Goal: Task Accomplishment & Management: Complete application form

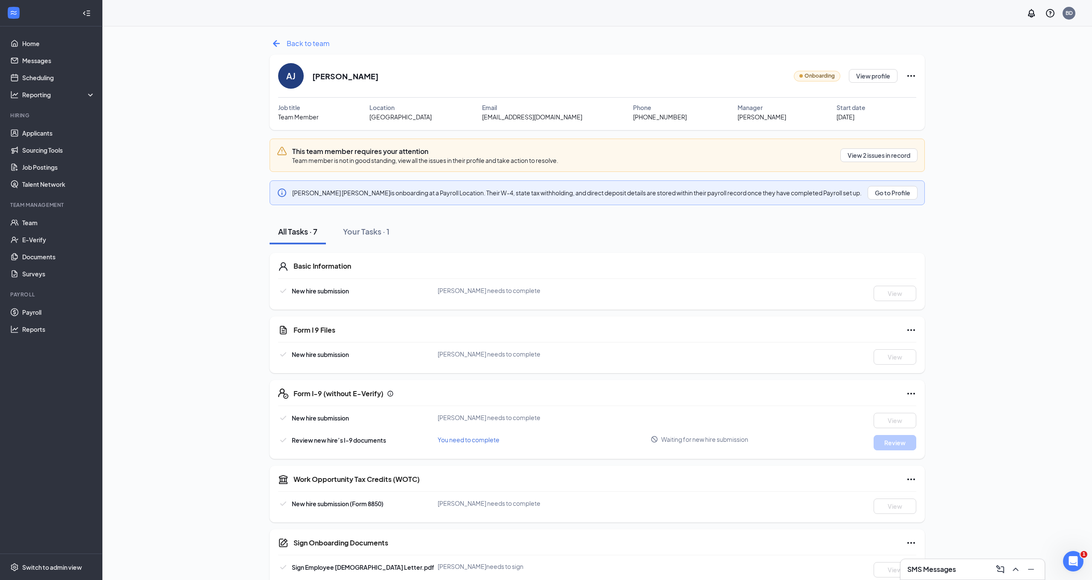
click at [277, 42] on icon "ArrowLeftNew" at bounding box center [277, 44] width 14 height 14
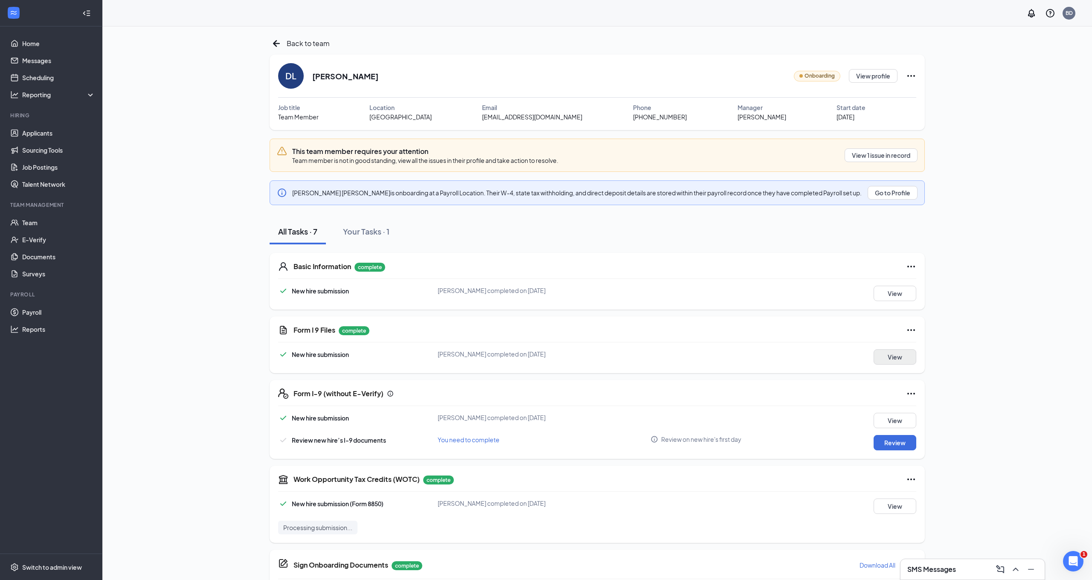
click at [896, 361] on button "View" at bounding box center [895, 356] width 43 height 15
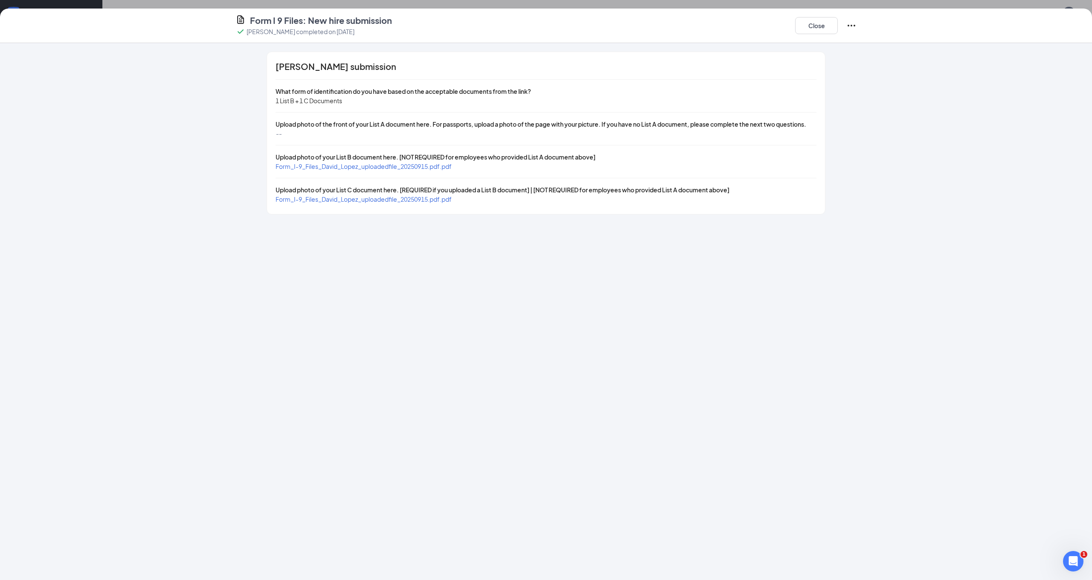
click at [412, 167] on span "Form_I-9_Files_David_Lopez_uploadedfile_20250915.pdf.pdf" at bounding box center [364, 167] width 176 height 8
click at [368, 201] on span "Form_I-9_Files_David_Lopez_uploadedfile_20250915.pdf.pdf" at bounding box center [364, 199] width 176 height 8
click at [816, 29] on button "Close" at bounding box center [816, 25] width 43 height 17
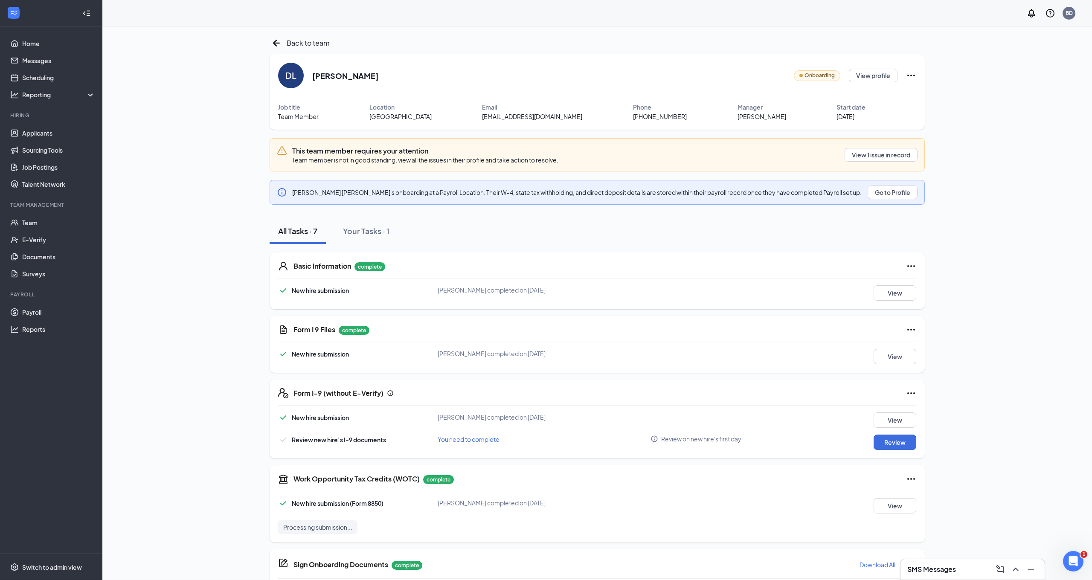
scroll to position [52, 0]
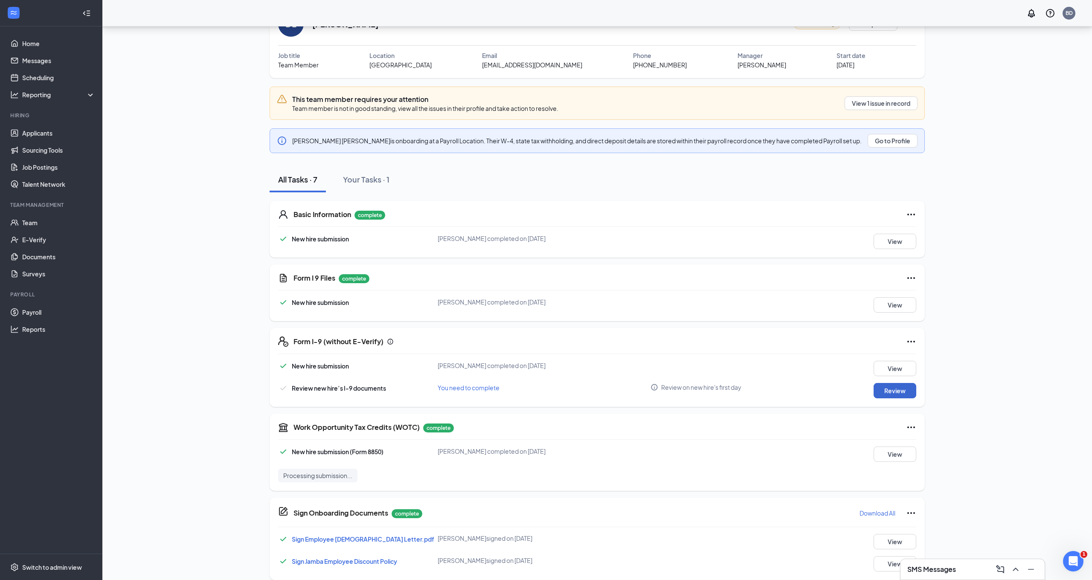
click at [908, 395] on button "Review" at bounding box center [895, 390] width 43 height 15
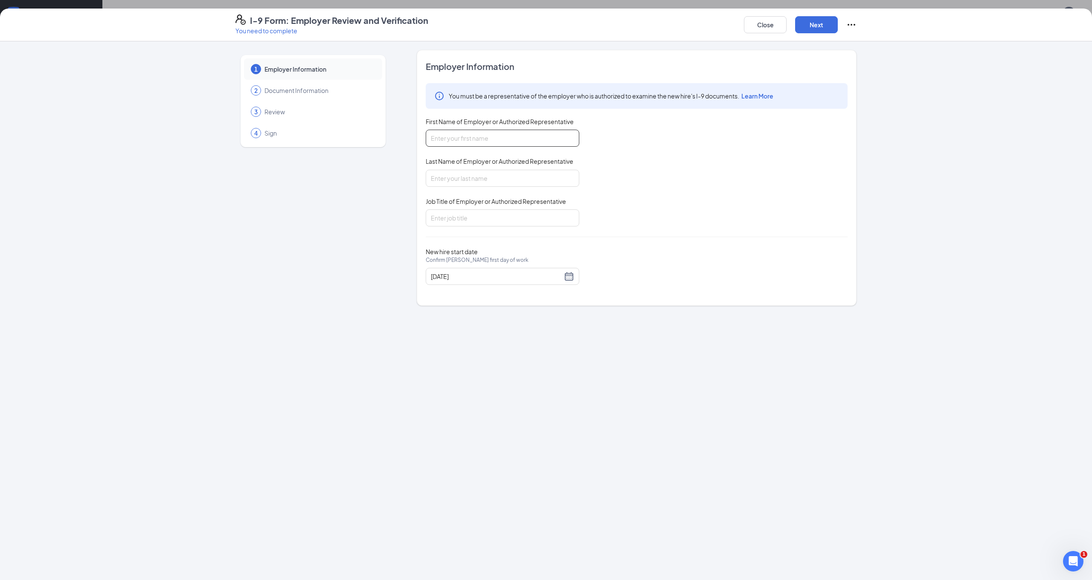
click at [572, 139] on input "First Name of Employer or Authorized Representative" at bounding box center [503, 138] width 154 height 17
type input "[PERSON_NAME]"
type input "Payroll Manager"
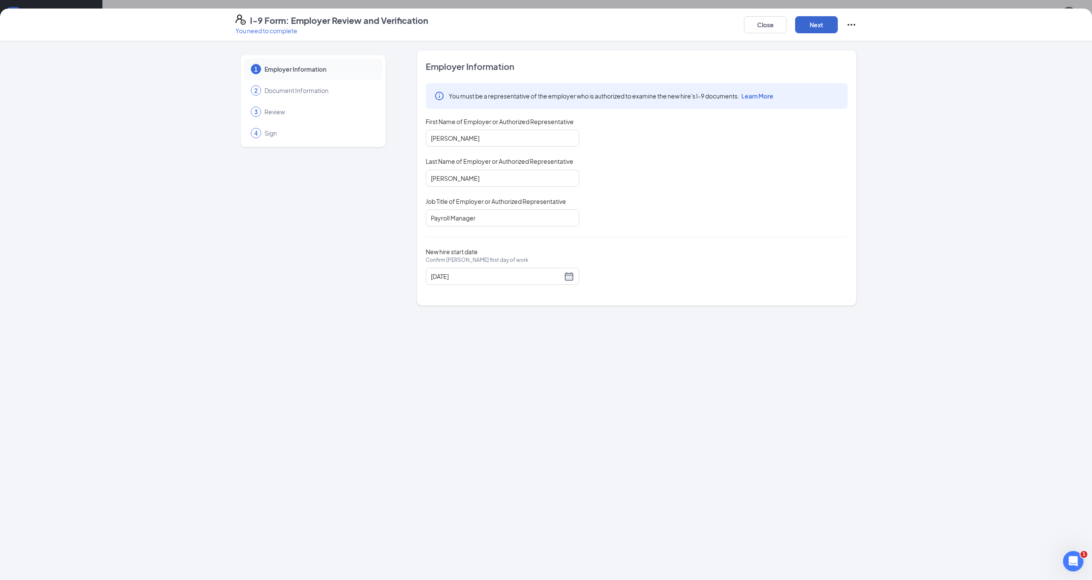
click at [815, 28] on button "Next" at bounding box center [816, 24] width 43 height 17
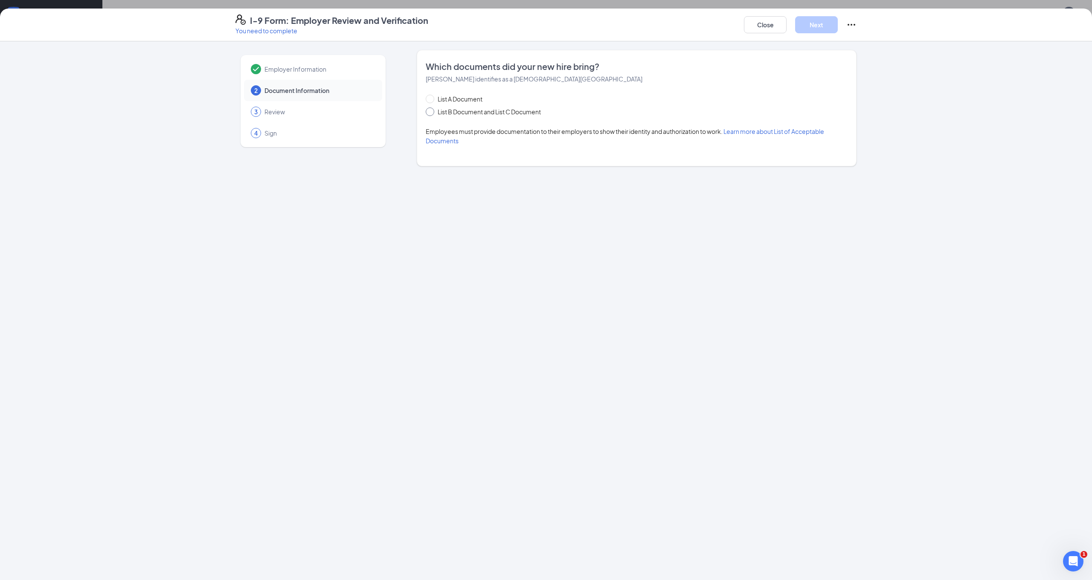
click at [433, 111] on span at bounding box center [430, 112] width 9 height 9
click at [432, 111] on input "List B Document and List C Document" at bounding box center [429, 111] width 6 height 6
radio input "true"
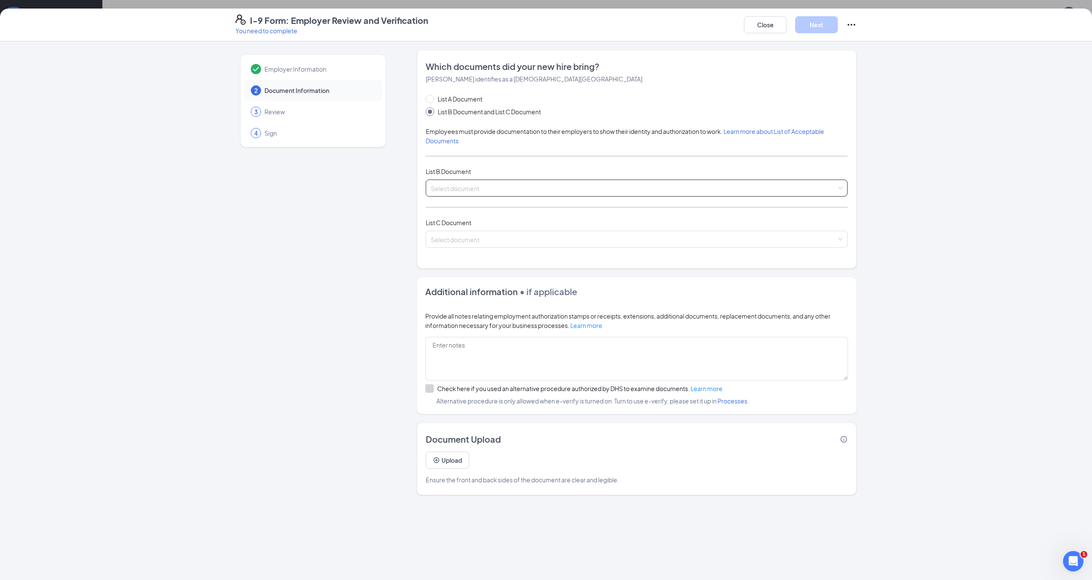
click at [471, 185] on input "search" at bounding box center [634, 186] width 406 height 13
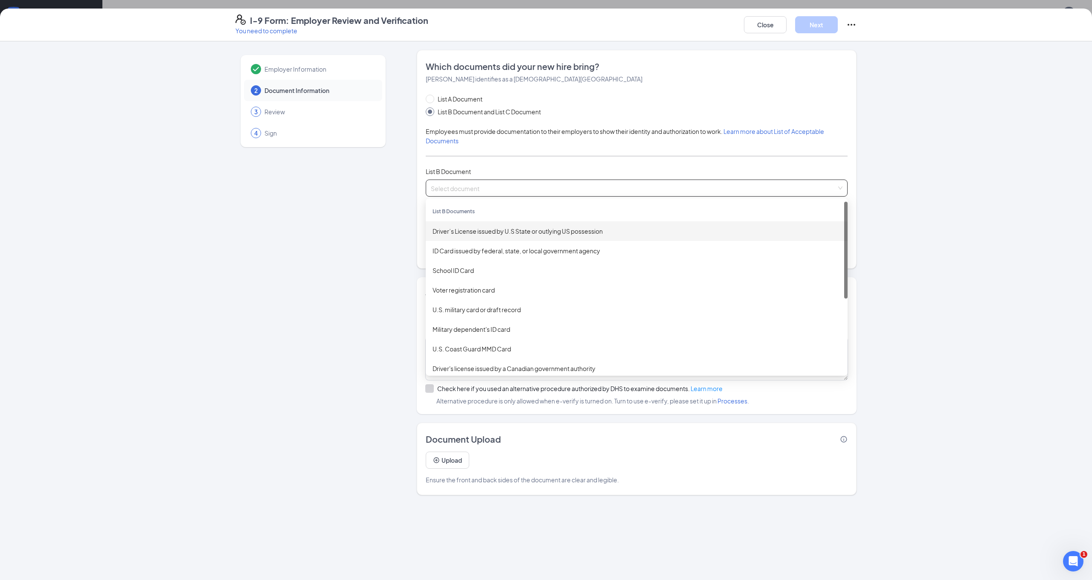
click at [475, 230] on div "Driver’s License issued by U.S State or outlying US possession" at bounding box center [637, 231] width 408 height 9
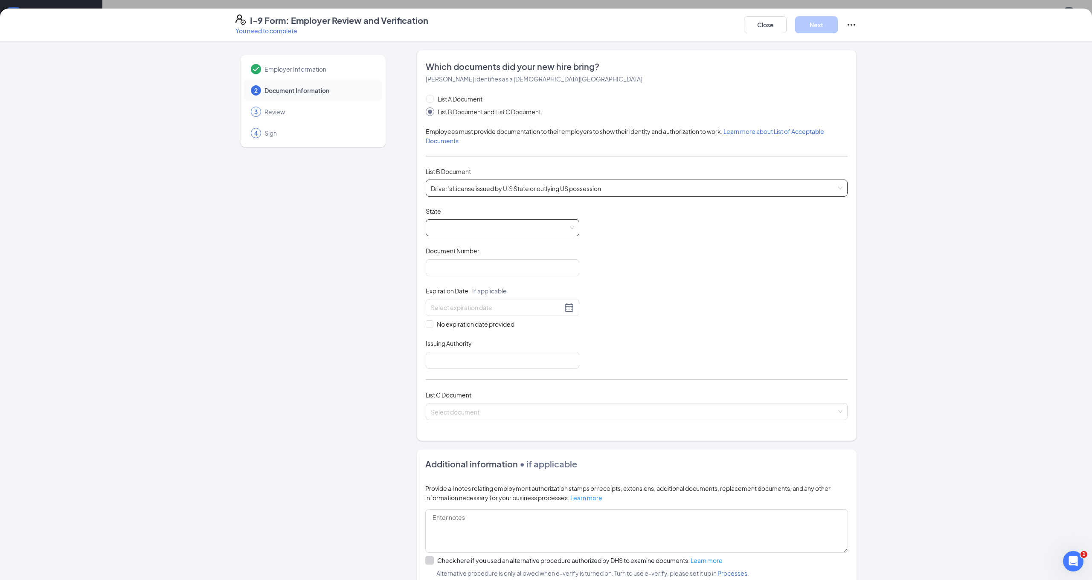
click at [475, 228] on span at bounding box center [502, 228] width 143 height 16
click at [456, 325] on div "California" at bounding box center [503, 324] width 140 height 9
click at [457, 266] on input "Document Number" at bounding box center [503, 267] width 154 height 17
type input "U04240429"
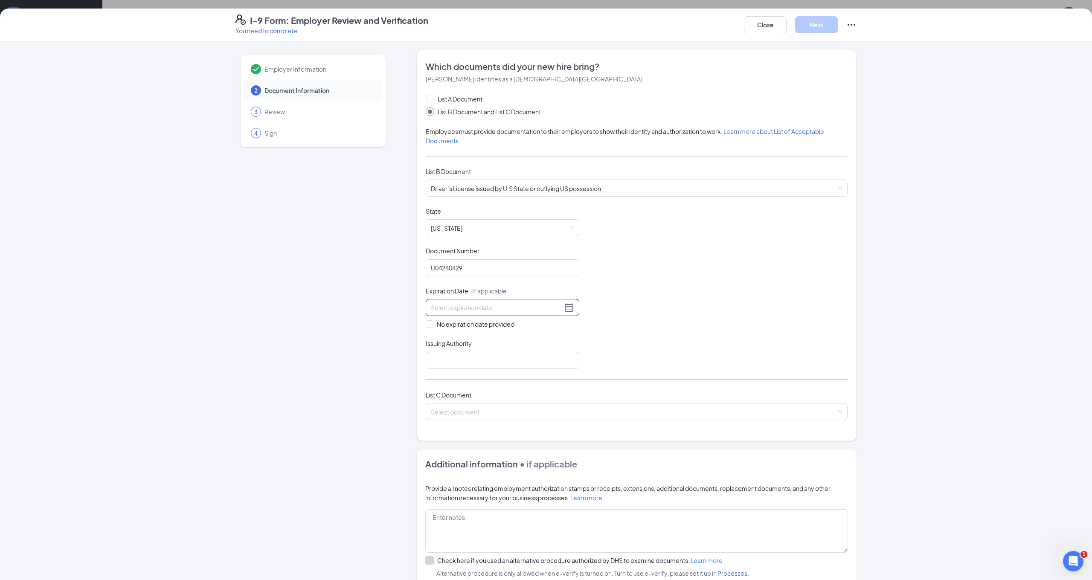
click at [457, 300] on div at bounding box center [503, 307] width 154 height 17
click at [456, 306] on input at bounding box center [496, 307] width 131 height 9
type input "03/19/2030"
click at [599, 345] on div "Document Title Driver’s License issued by U.S State or outlying US possession S…" at bounding box center [637, 288] width 422 height 162
click at [524, 358] on input "Issuing Authority" at bounding box center [503, 360] width 154 height 17
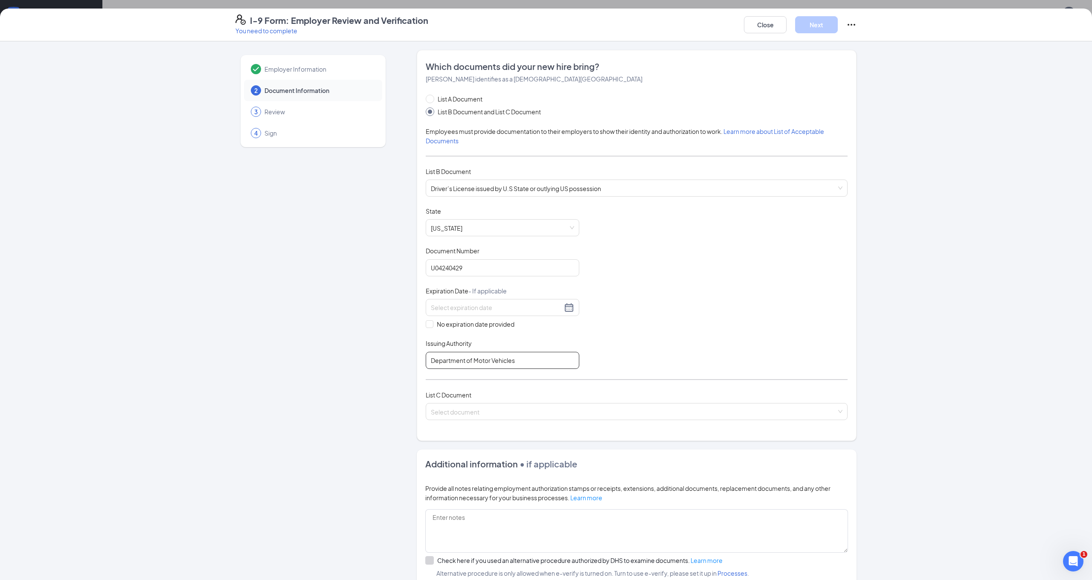
type input "Department of Motor Vehicles"
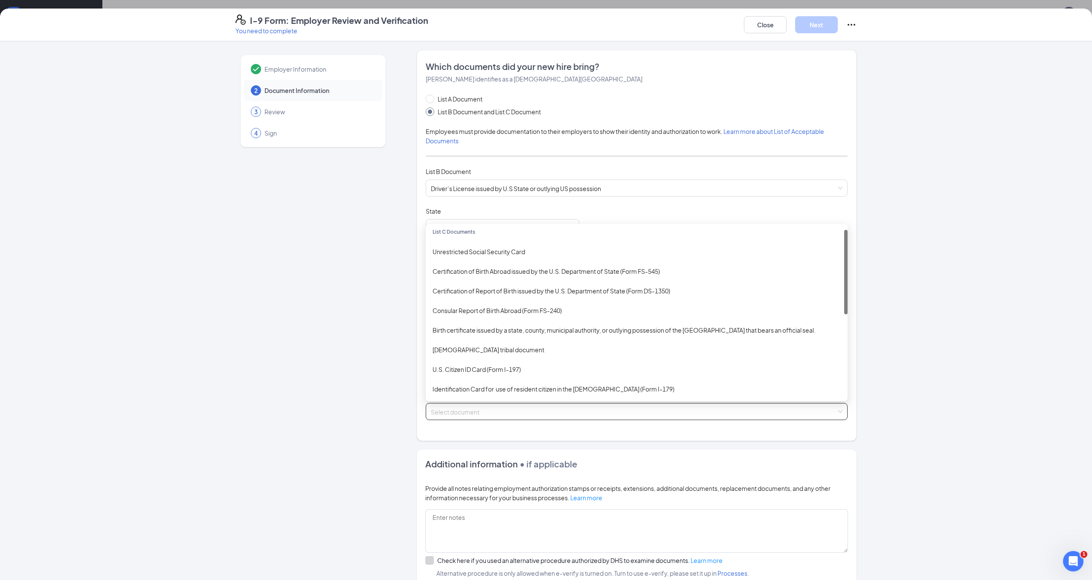
scroll to position [0, 0]
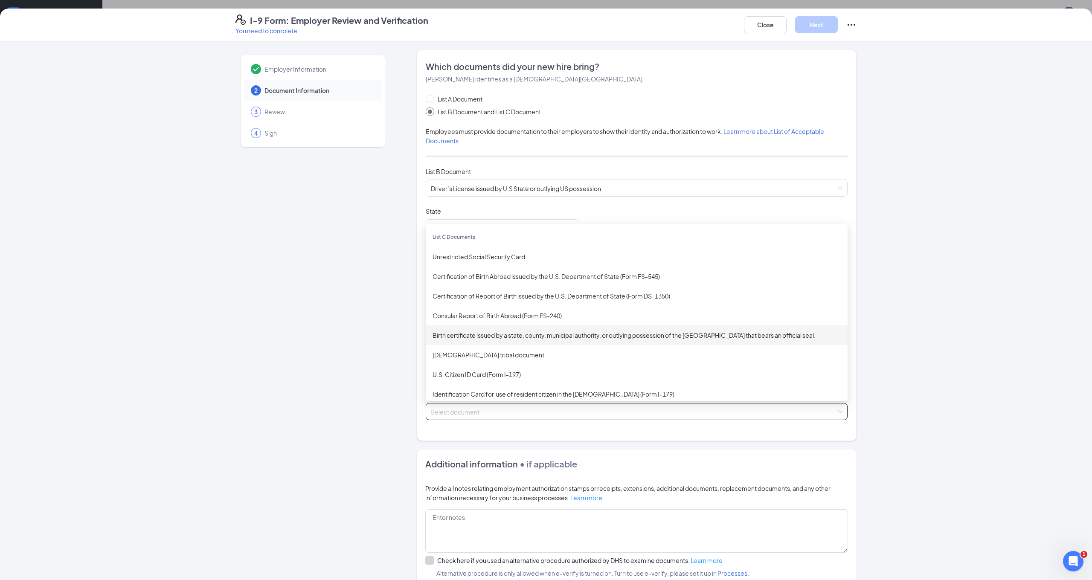
click at [510, 335] on div "Birth certificate issued by a state, county, municipal authority, or outlying p…" at bounding box center [637, 335] width 408 height 9
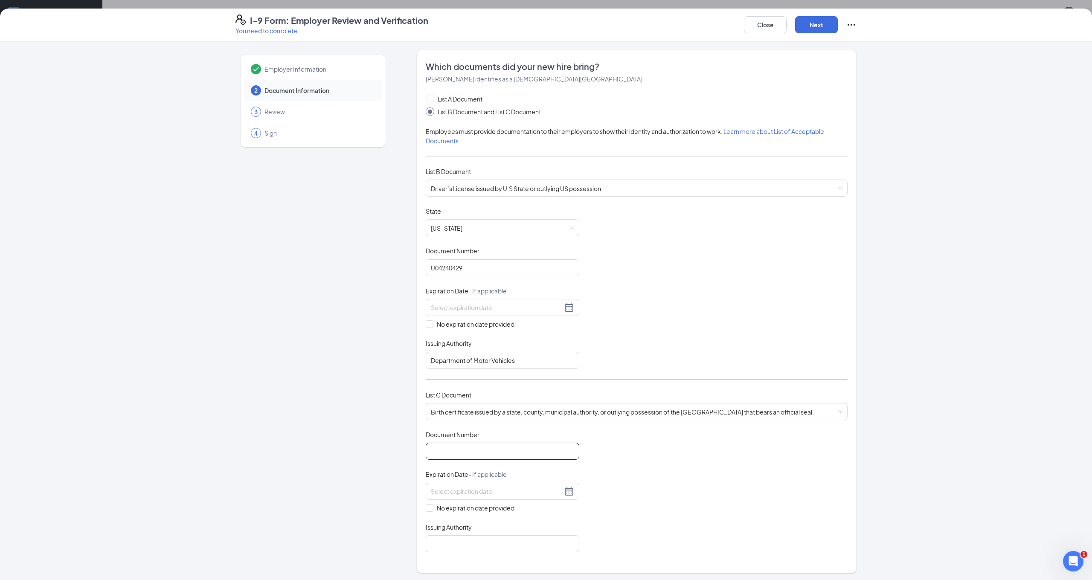
click at [480, 444] on input "Document Number" at bounding box center [503, 451] width 154 height 17
type input "1200701002693"
click at [513, 511] on div "Document Title Birth certificate issued by a state, county, municipal authority…" at bounding box center [637, 492] width 422 height 122
click at [493, 538] on input "Issuing Authority" at bounding box center [503, 543] width 154 height 17
type input "County of Alameda"
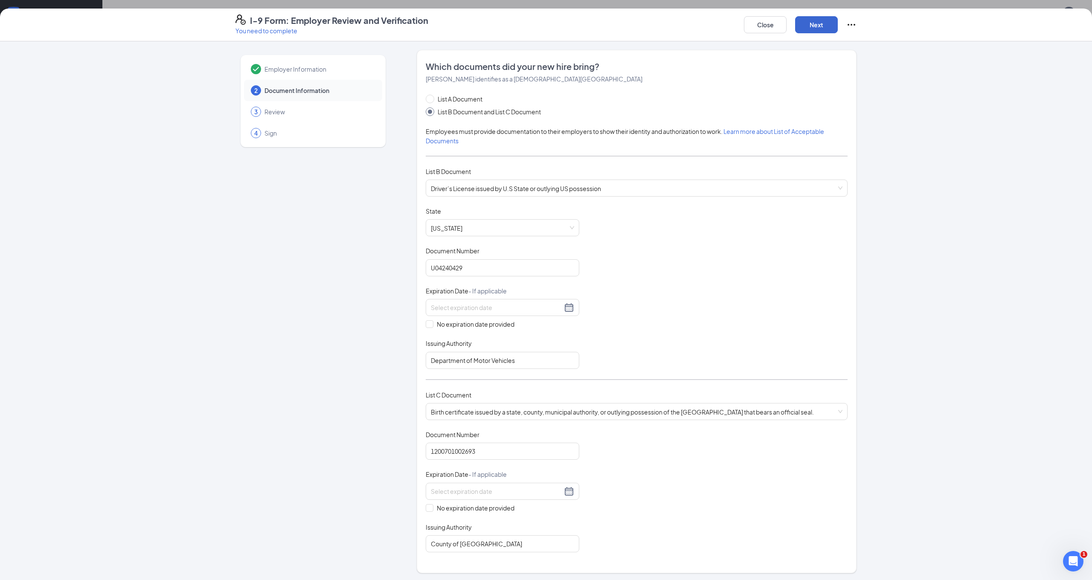
click at [819, 25] on button "Next" at bounding box center [816, 24] width 43 height 17
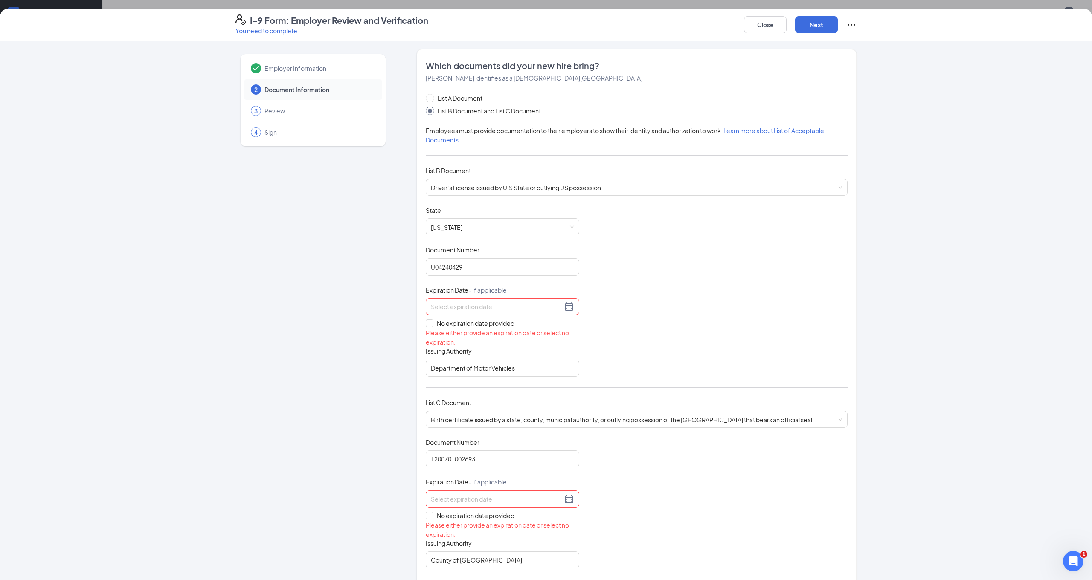
scroll to position [62, 0]
click at [428, 512] on input "No expiration date provided" at bounding box center [429, 515] width 6 height 6
checkbox input "true"
click at [821, 28] on button "Next" at bounding box center [816, 24] width 43 height 17
click at [820, 26] on button "Next" at bounding box center [816, 24] width 43 height 17
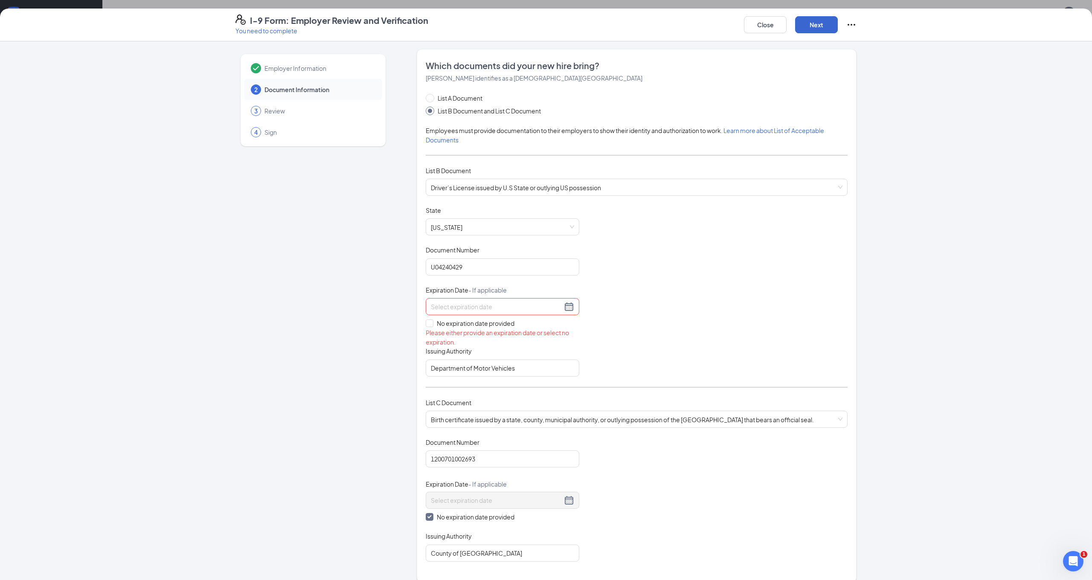
click at [820, 24] on button "Next" at bounding box center [816, 24] width 43 height 17
click at [573, 308] on div at bounding box center [502, 307] width 143 height 10
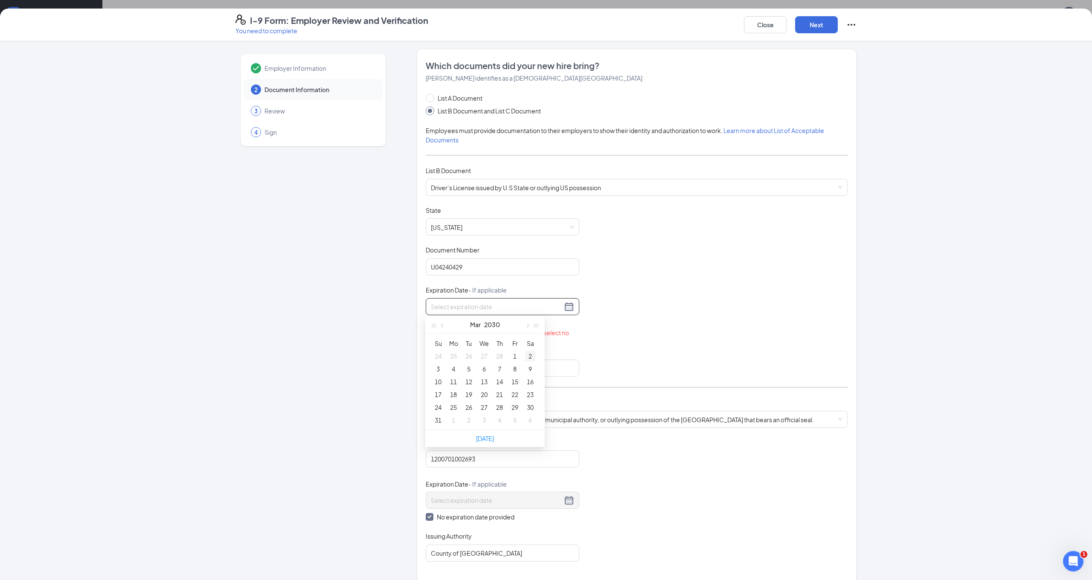
type input "03/02/2030"
type input "03/08/2030"
type input "03/15/2030"
type input "03/22/2030"
type input "03/21/2030"
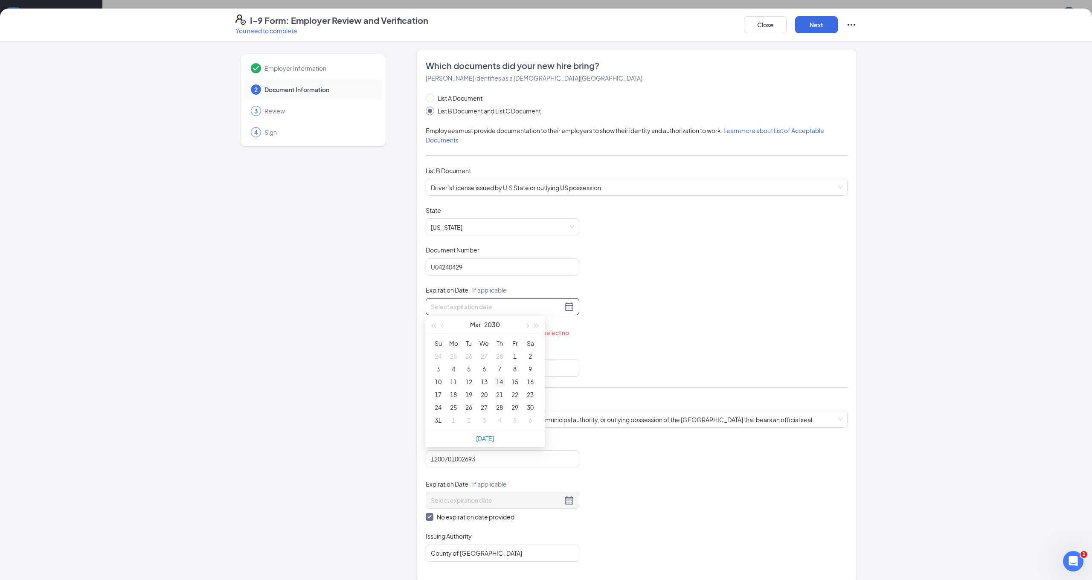
type input "03/14/2030"
type input "03/20/2030"
type input "03/19/2030"
click at [468, 396] on div "19" at bounding box center [469, 395] width 10 height 10
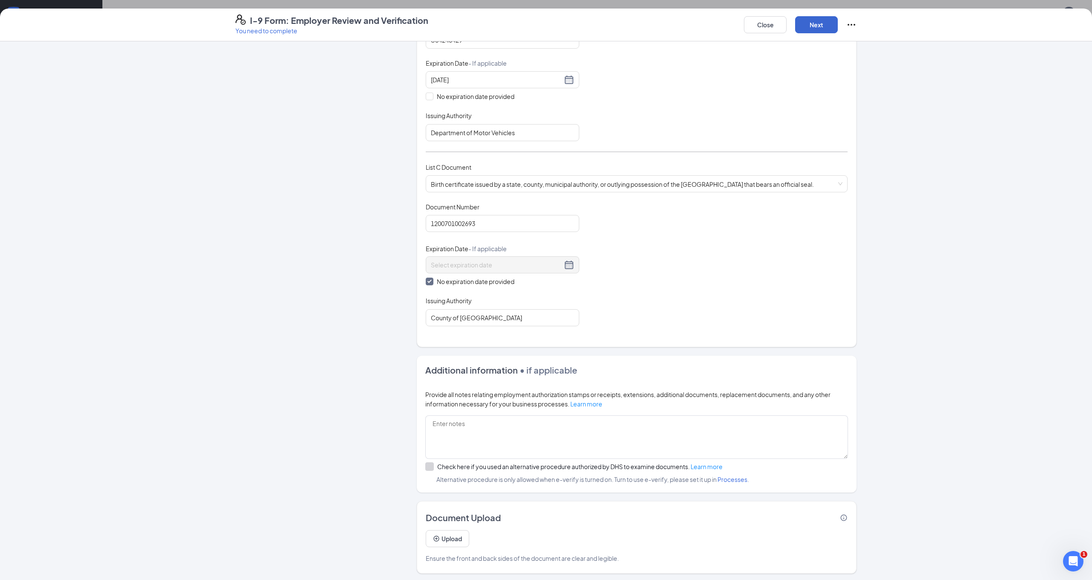
click at [817, 20] on button "Next" at bounding box center [816, 24] width 43 height 17
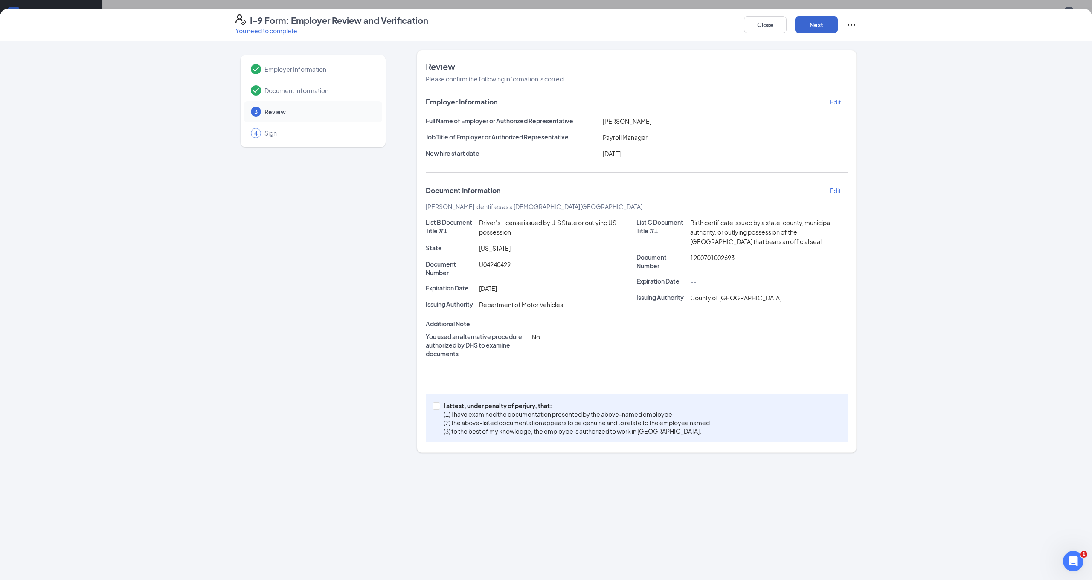
scroll to position [0, 0]
click at [817, 20] on button "Next" at bounding box center [816, 24] width 43 height 17
click at [817, 26] on button "Next" at bounding box center [816, 24] width 43 height 17
click at [440, 404] on span at bounding box center [437, 406] width 8 height 8
click at [439, 404] on input "I attest, under penalty of [PERSON_NAME], that: (1) I have examined the documen…" at bounding box center [436, 405] width 6 height 6
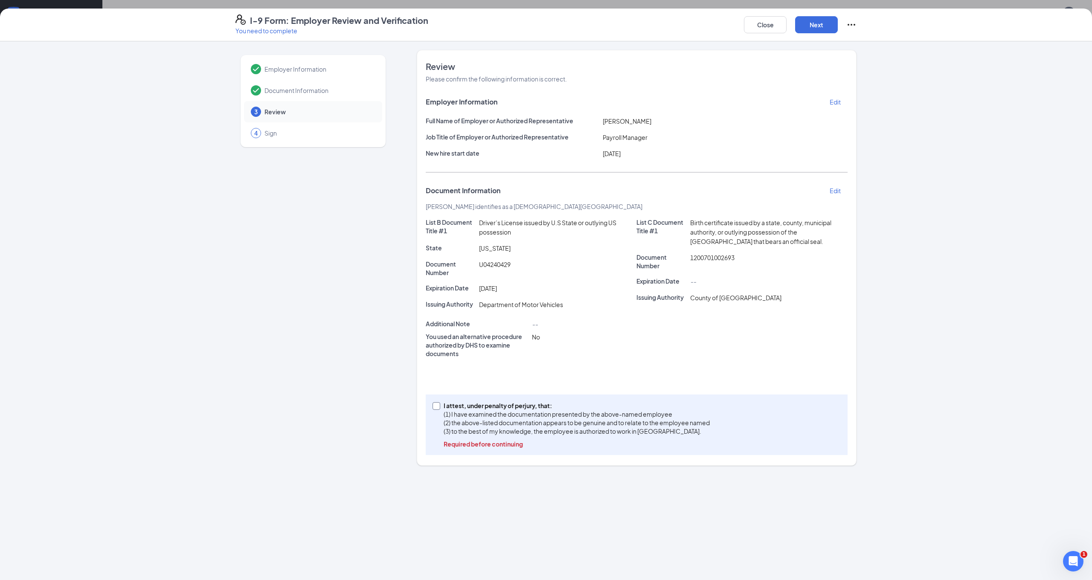
checkbox input "true"
click at [824, 23] on button "Next" at bounding box center [816, 24] width 43 height 17
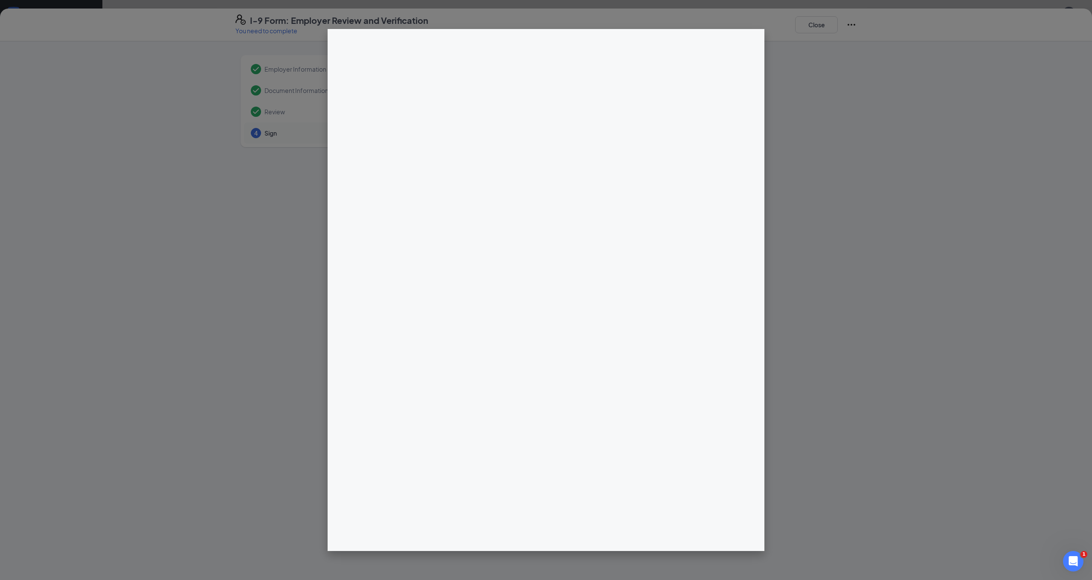
scroll to position [62, 0]
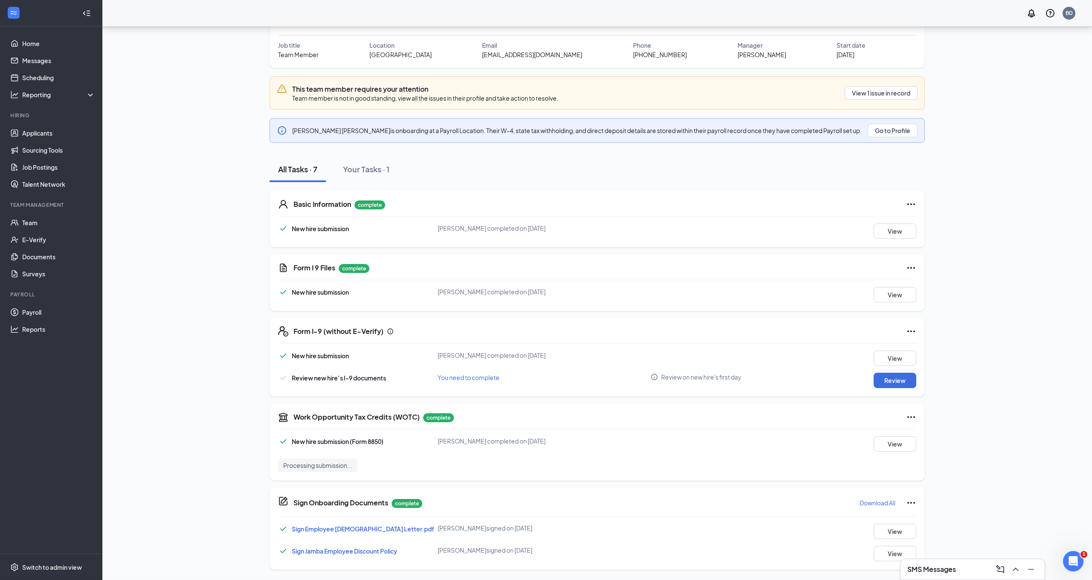
click at [545, 130] on div "I-9 Form: Employer Review and Verification You need to complete Close Employer …" at bounding box center [546, 290] width 1092 height 580
click at [895, 132] on button "Go to Profile" at bounding box center [893, 131] width 50 height 14
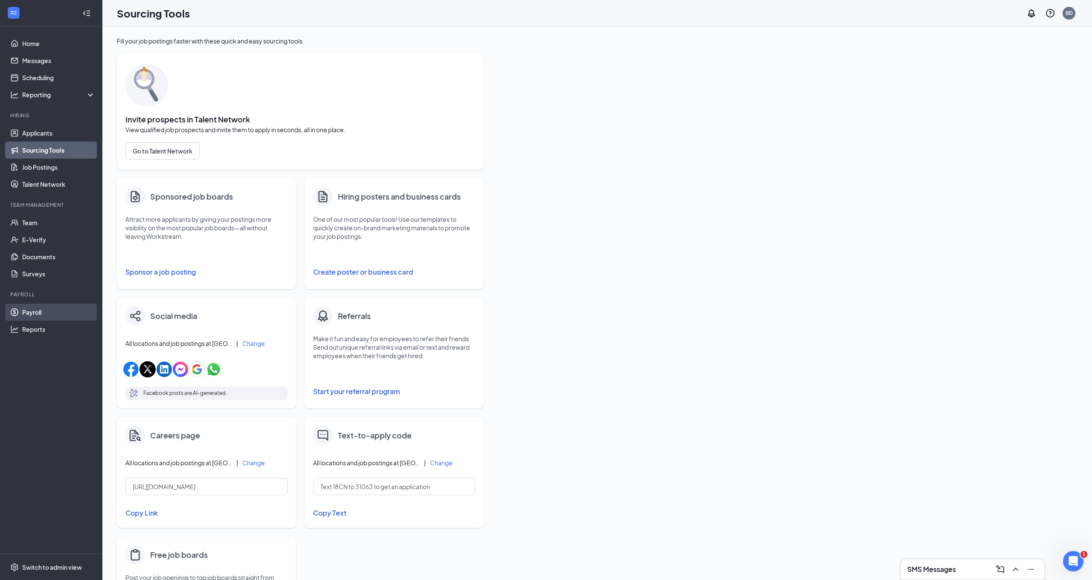
click at [48, 312] on link "Payroll" at bounding box center [58, 312] width 73 height 17
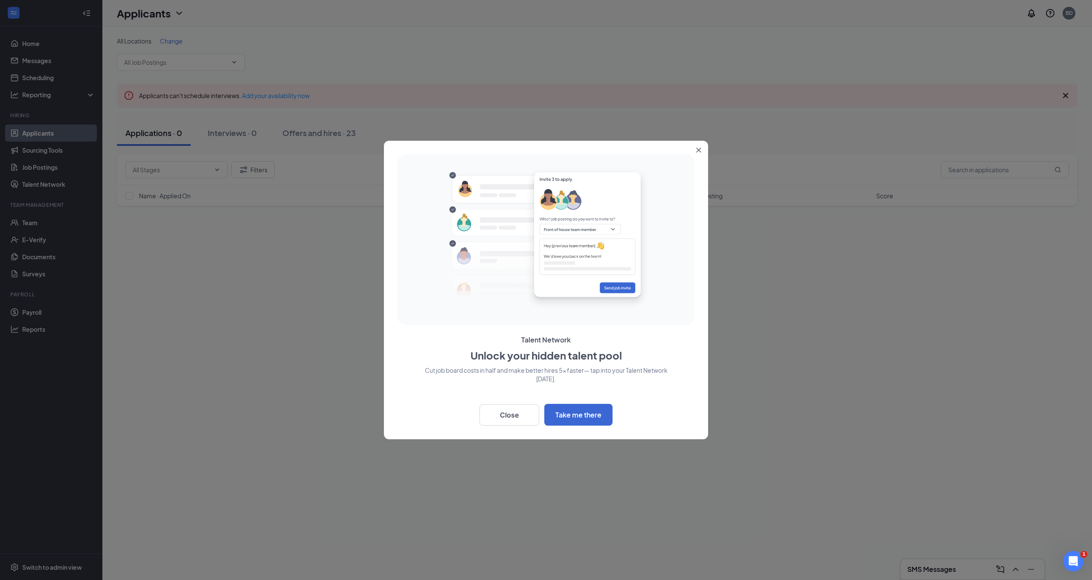
drag, startPoint x: 514, startPoint y: 416, endPoint x: 508, endPoint y: 390, distance: 26.8
click at [514, 413] on button "Close" at bounding box center [510, 414] width 60 height 21
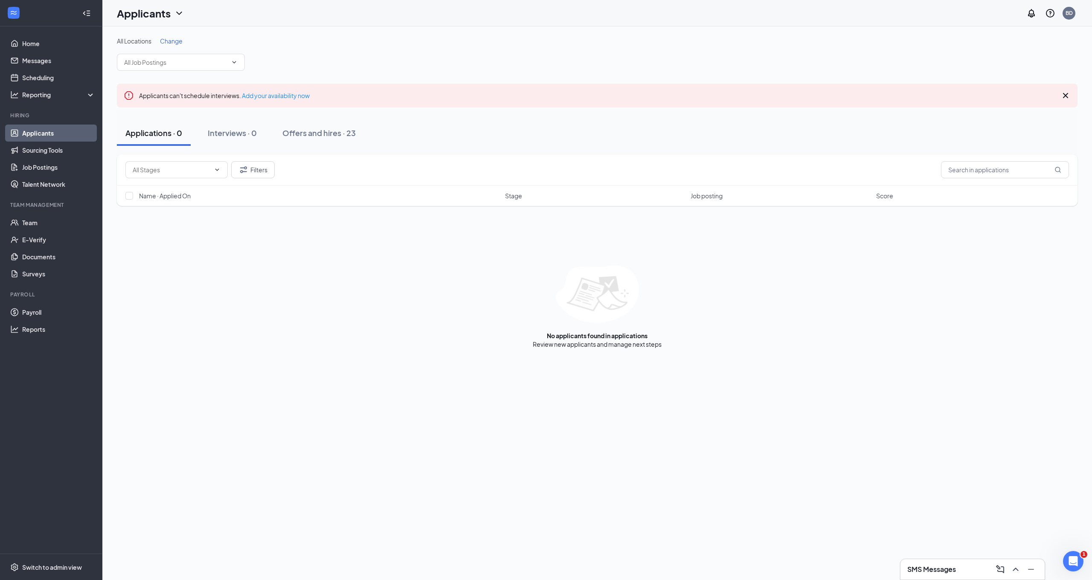
click at [44, 136] on link "Applicants" at bounding box center [58, 133] width 73 height 17
click at [26, 224] on link "Team" at bounding box center [58, 222] width 73 height 17
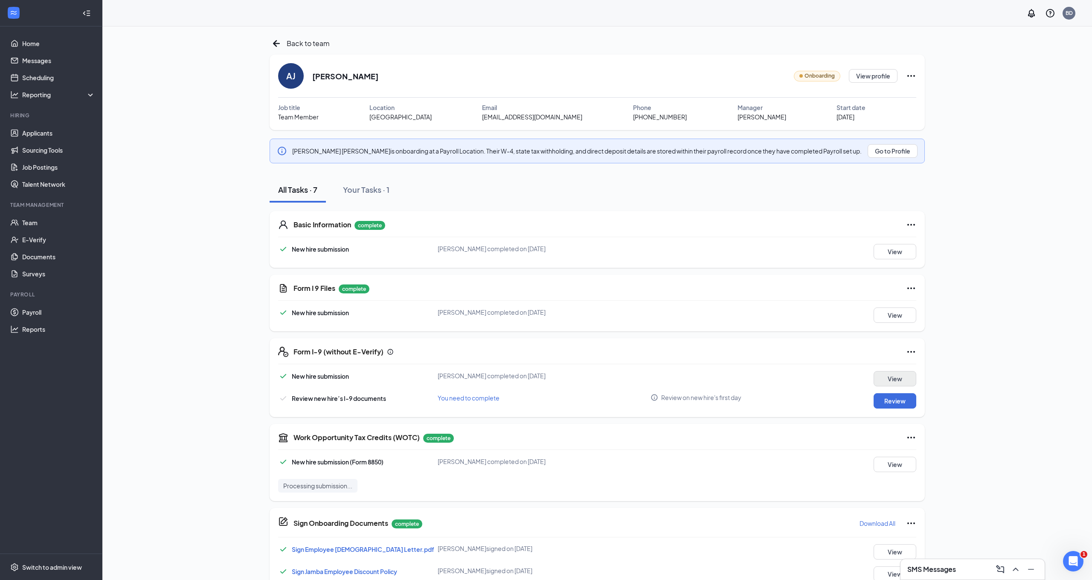
click at [904, 380] on button "View" at bounding box center [895, 378] width 43 height 15
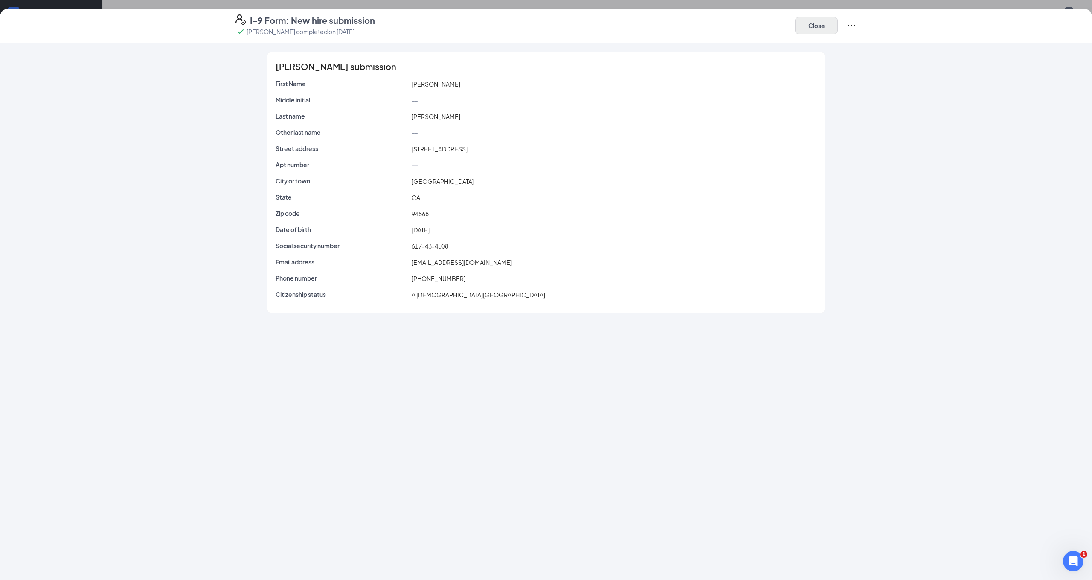
click at [816, 25] on button "Close" at bounding box center [816, 25] width 43 height 17
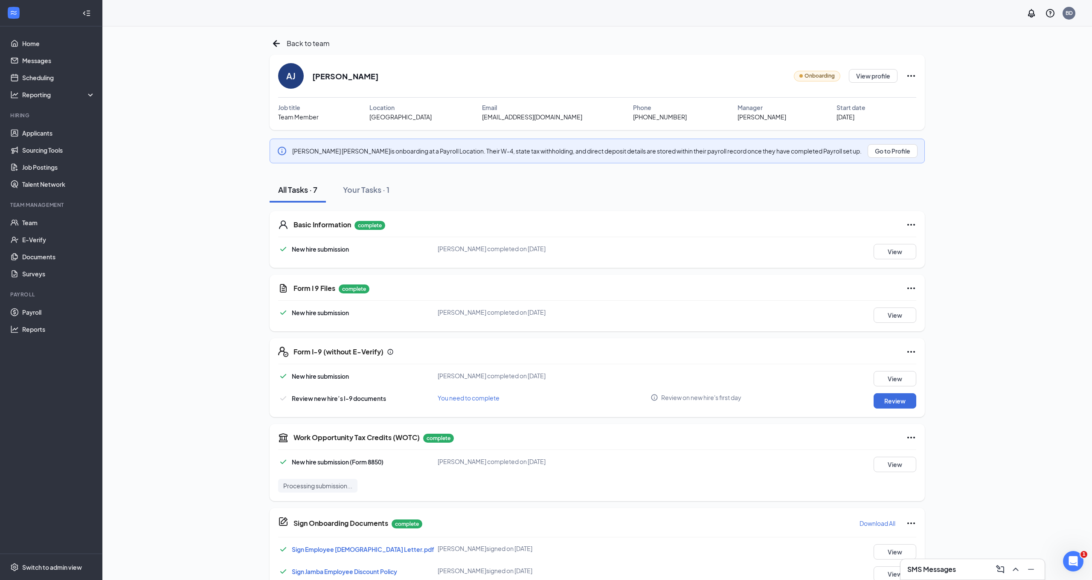
scroll to position [10, 0]
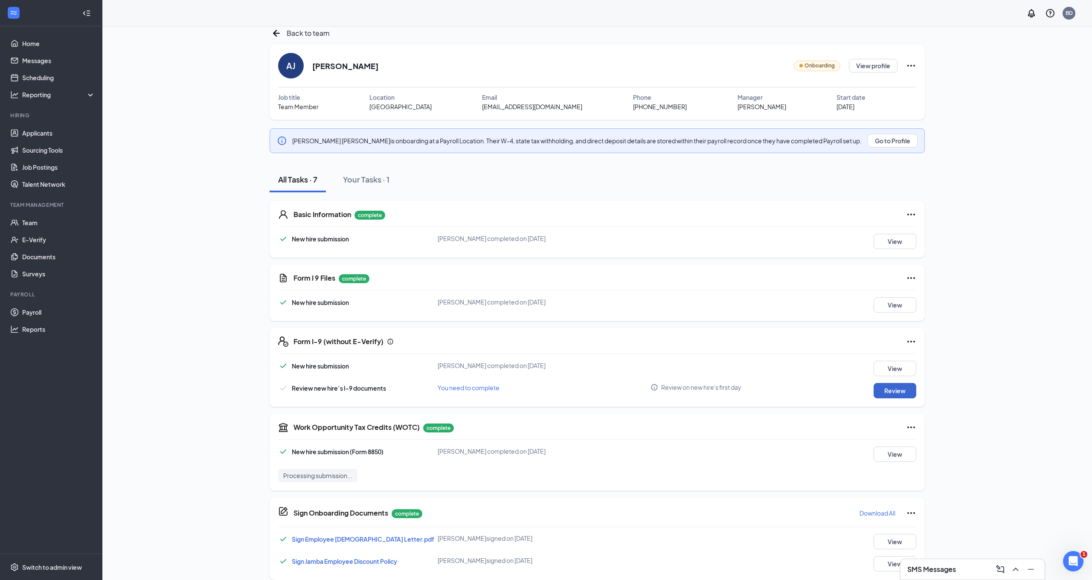
click at [896, 391] on button "Review" at bounding box center [895, 390] width 43 height 15
type input "[DATE]"
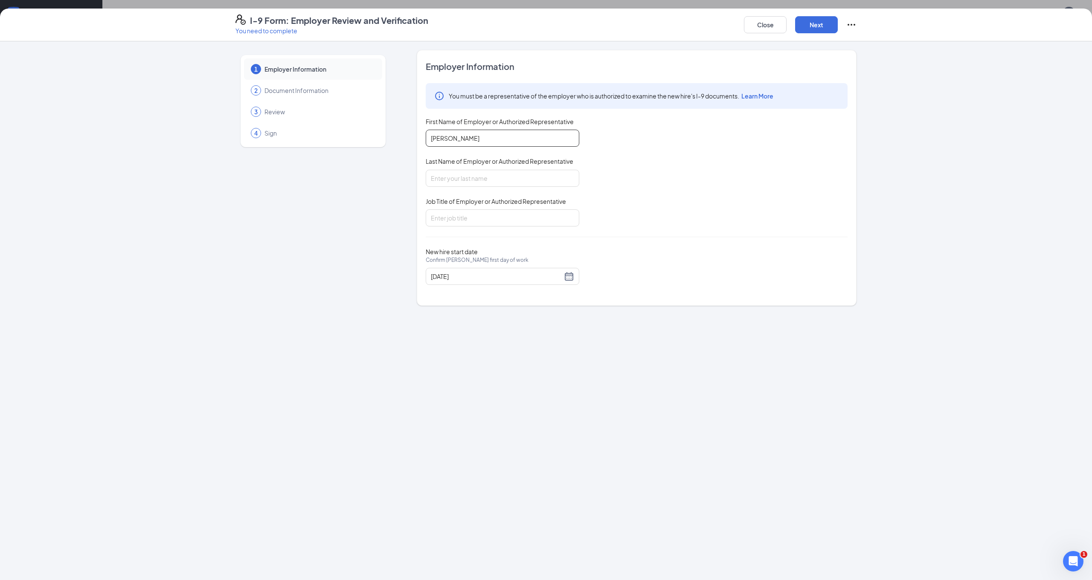
type input "[PERSON_NAME]"
type input "Payroll Manager"
click at [820, 24] on button "Next" at bounding box center [816, 24] width 43 height 17
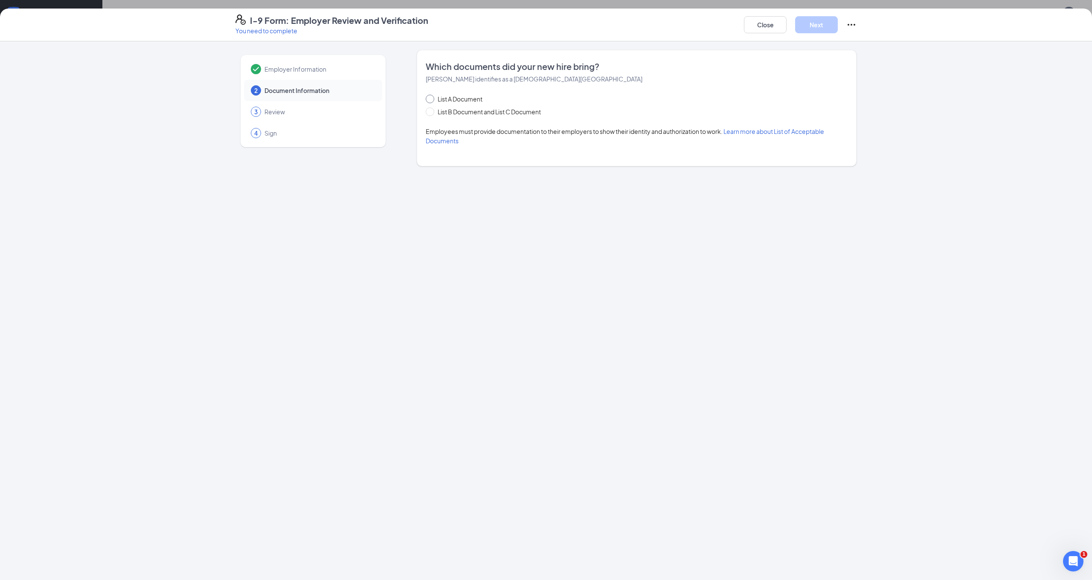
click at [466, 99] on span "List A Document" at bounding box center [460, 98] width 52 height 9
click at [432, 99] on input "List A Document" at bounding box center [429, 98] width 6 height 6
radio input "true"
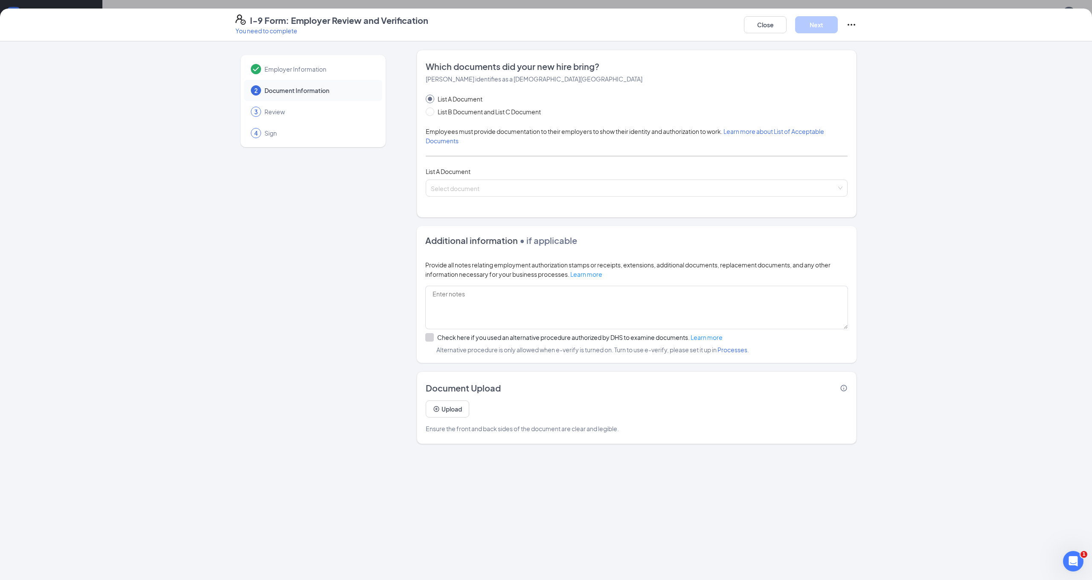
click at [466, 99] on span "List A Document" at bounding box center [460, 98] width 52 height 9
click at [432, 99] on input "List A Document" at bounding box center [429, 98] width 6 height 6
click at [429, 111] on input "List B Document and List C Document" at bounding box center [429, 111] width 6 height 6
radio input "true"
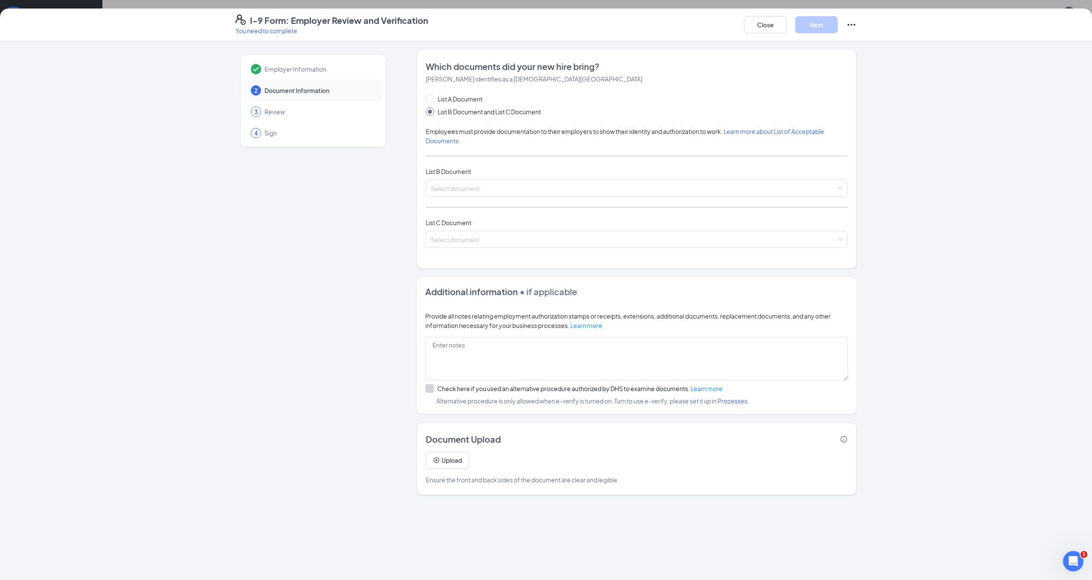
radio input "false"
click at [265, 115] on span "Review" at bounding box center [319, 112] width 109 height 9
click at [766, 31] on button "Close" at bounding box center [765, 24] width 43 height 17
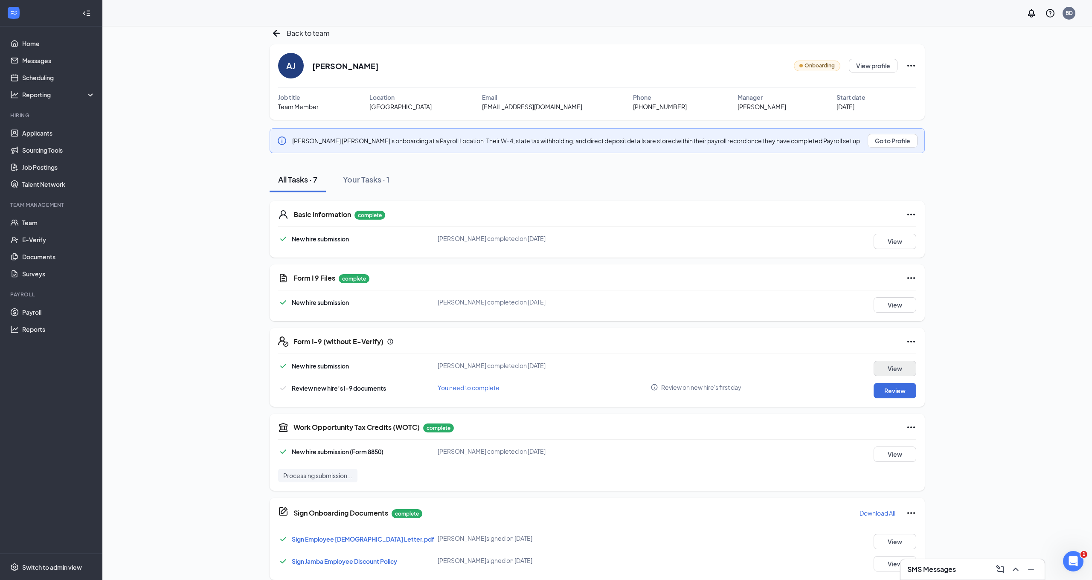
click at [893, 367] on button "View" at bounding box center [895, 368] width 43 height 15
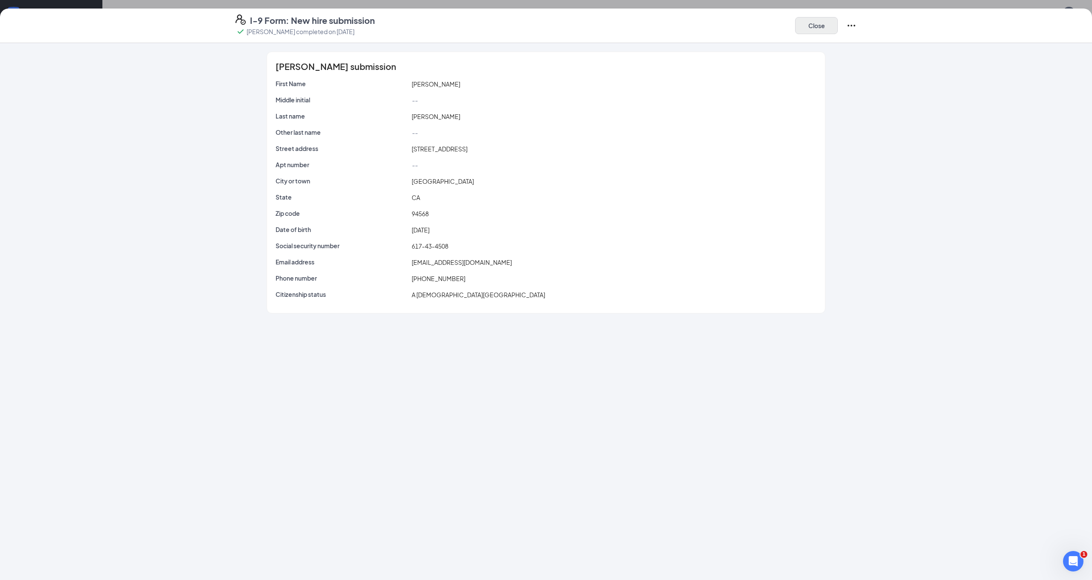
click at [823, 22] on button "Close" at bounding box center [816, 25] width 43 height 17
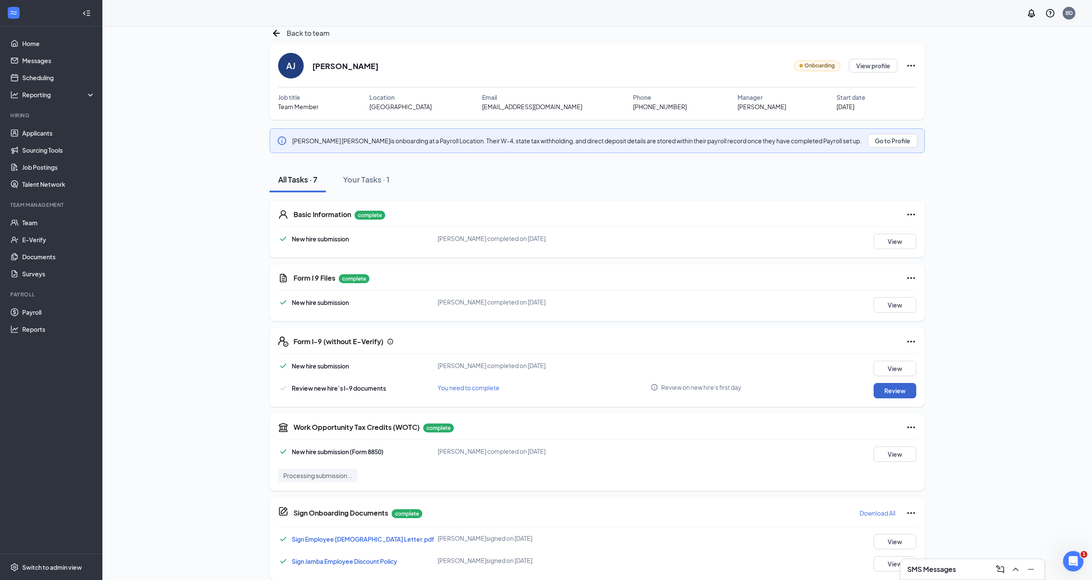
click at [896, 390] on button "Review" at bounding box center [895, 390] width 43 height 15
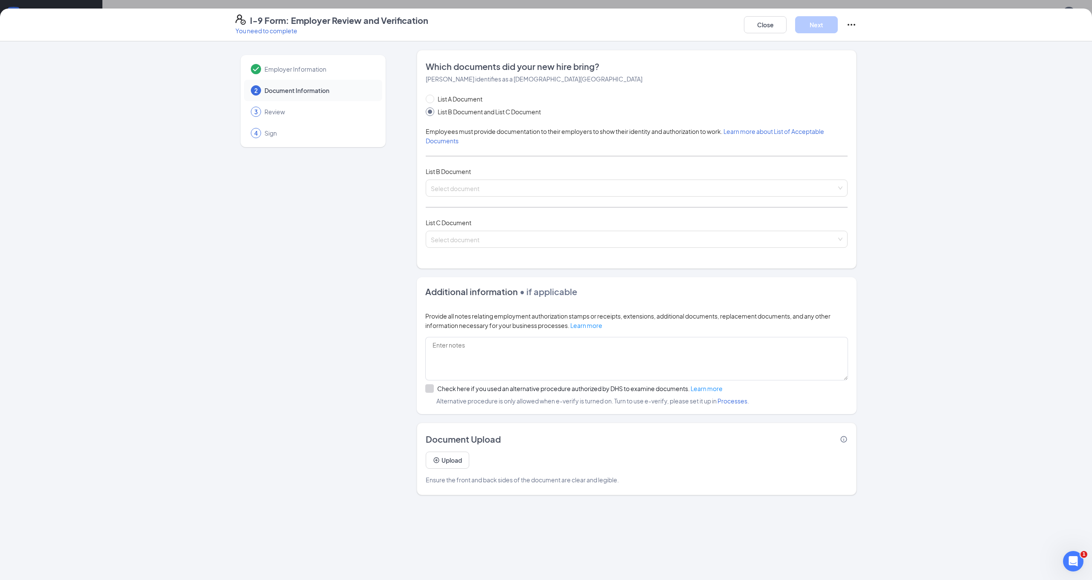
click at [851, 23] on icon "Ellipses" at bounding box center [852, 25] width 10 height 10
click at [768, 25] on button "Close" at bounding box center [765, 24] width 43 height 17
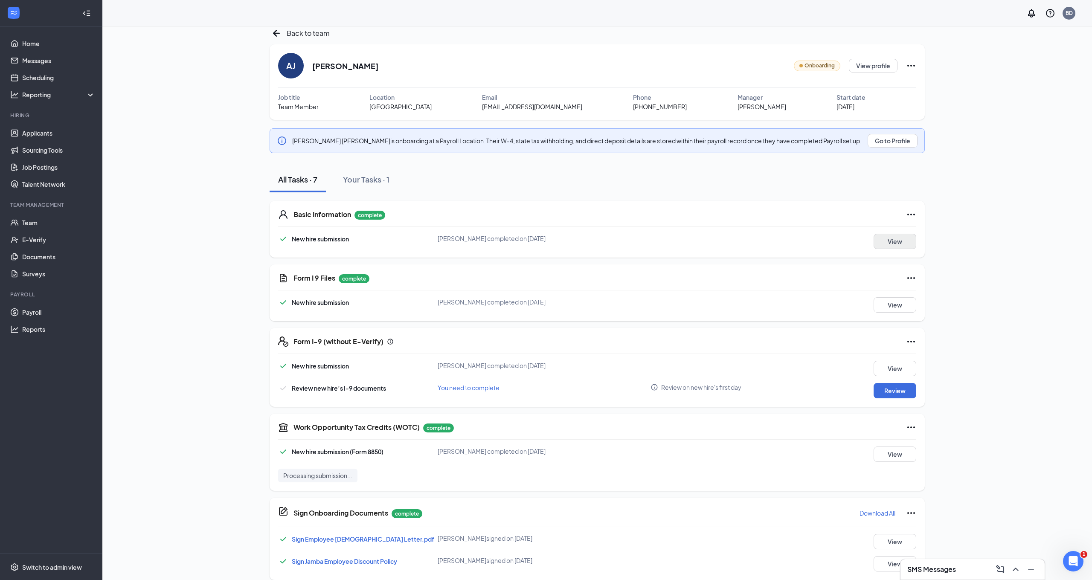
click at [890, 241] on button "View" at bounding box center [895, 241] width 43 height 15
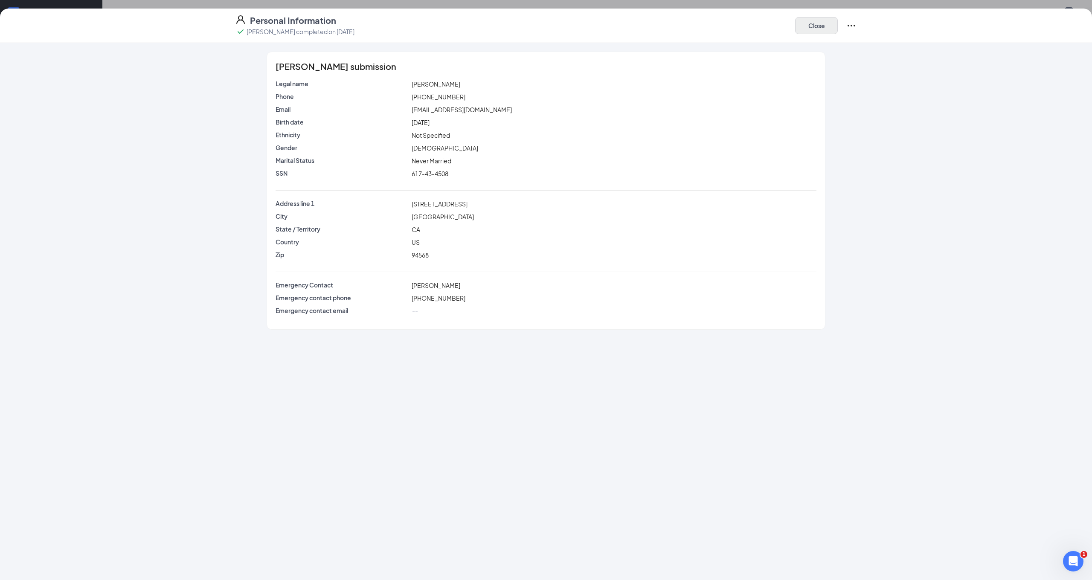
click at [818, 23] on button "Close" at bounding box center [816, 25] width 43 height 17
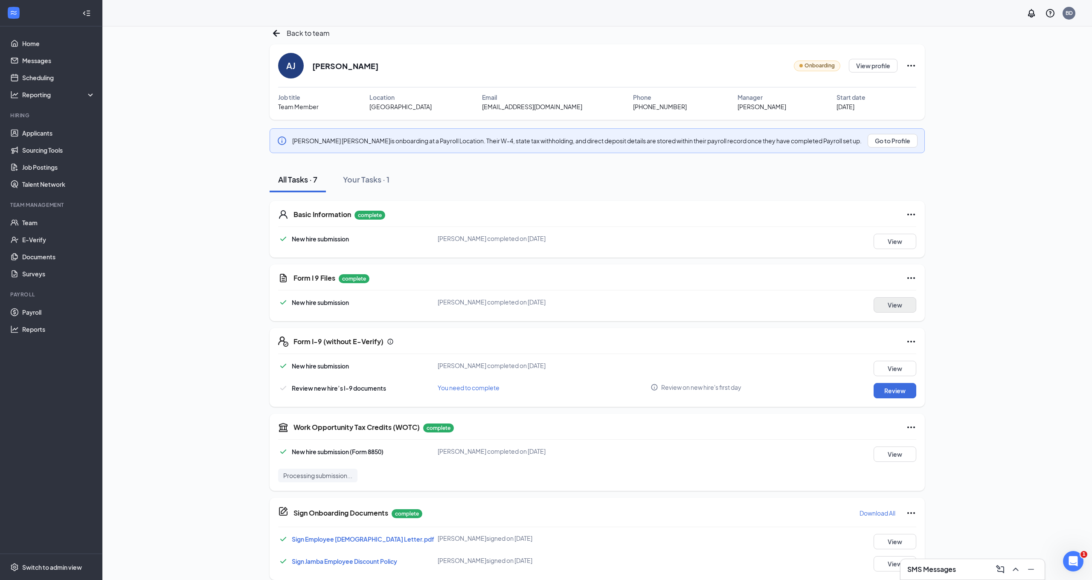
click at [905, 302] on button "View" at bounding box center [895, 304] width 43 height 15
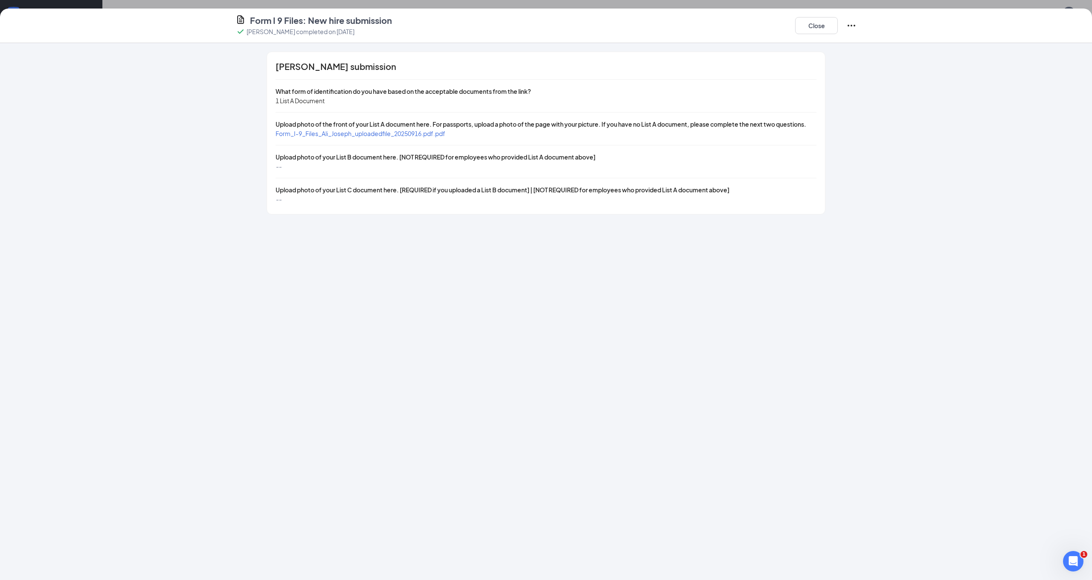
click at [413, 134] on span "Form_I-9_Files_Ali_Joseph_uploadedfile_20250916.pdf.pdf" at bounding box center [361, 134] width 170 height 8
click at [813, 23] on button "Close" at bounding box center [816, 25] width 43 height 17
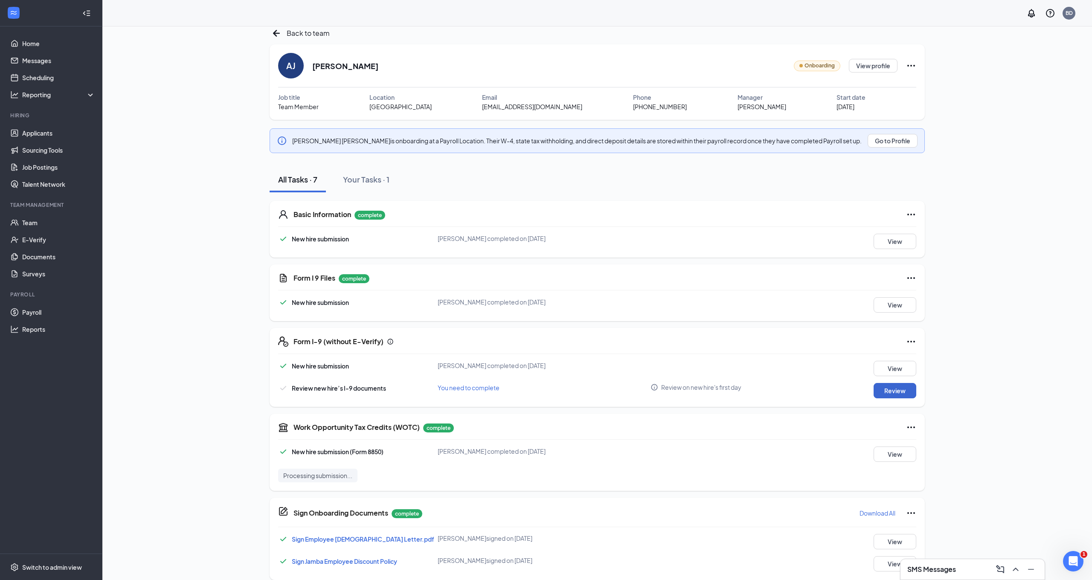
click at [911, 389] on button "Review" at bounding box center [895, 390] width 43 height 15
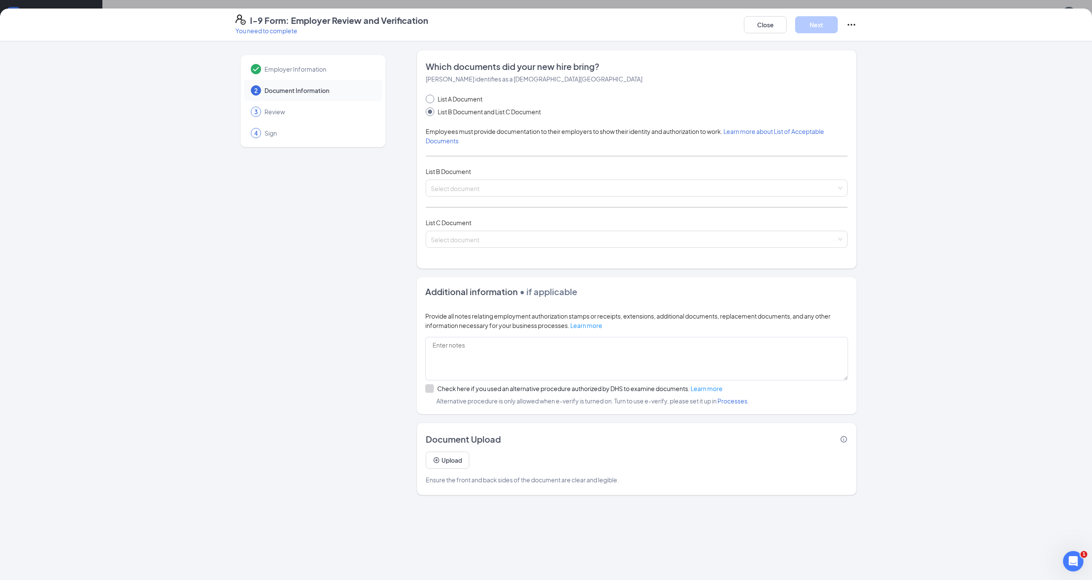
click at [429, 95] on input "List A Document" at bounding box center [429, 98] width 6 height 6
radio input "true"
radio input "false"
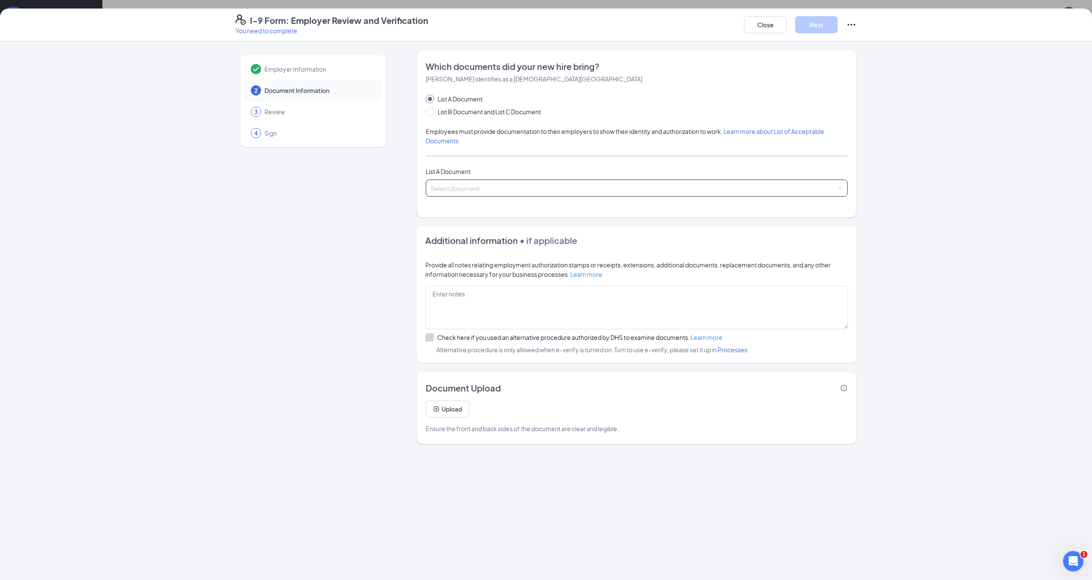
click at [477, 189] on input "search" at bounding box center [634, 186] width 406 height 13
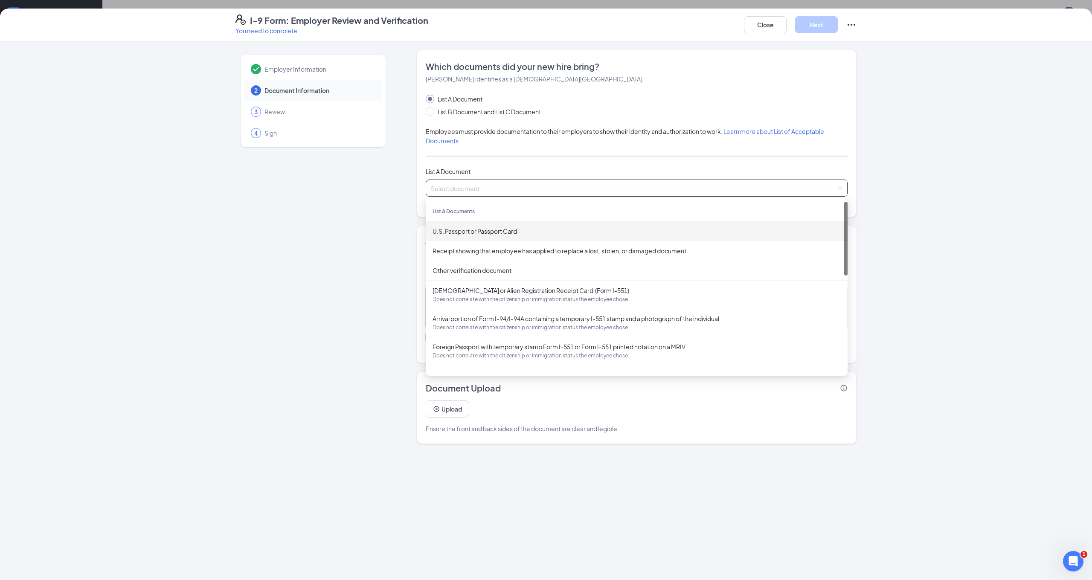
click at [480, 232] on div "U.S. Passport or Passport Card" at bounding box center [637, 231] width 408 height 9
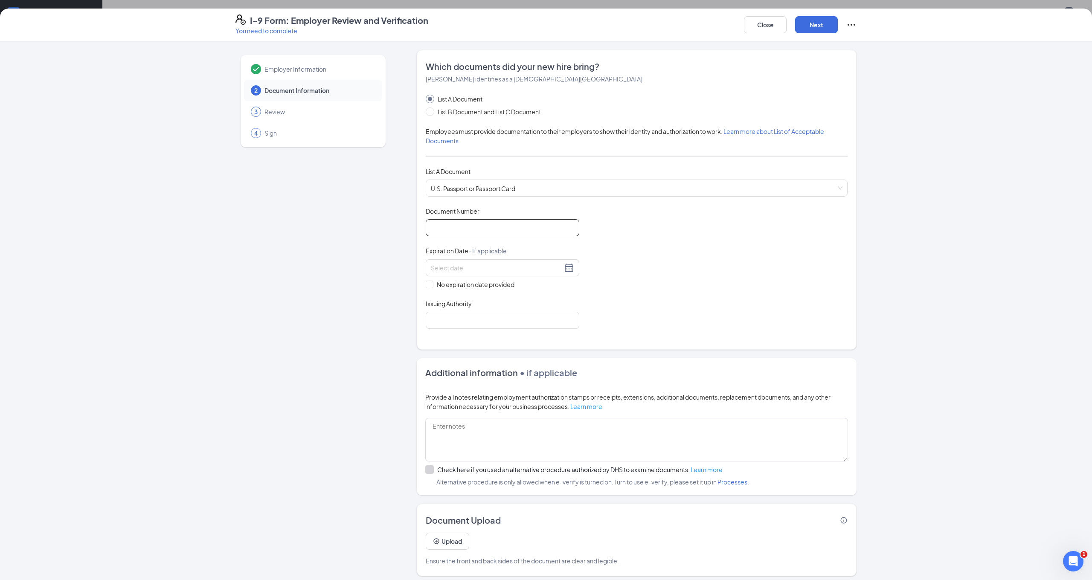
click at [480, 230] on input "Document Number" at bounding box center [503, 227] width 154 height 17
type input "A08754217"
click at [492, 268] on input at bounding box center [496, 267] width 131 height 9
type input "03202033"
click at [615, 256] on div "Document Title U.S. Passport or Passport Card Document Number [PASSPORT] Expira…" at bounding box center [637, 268] width 422 height 122
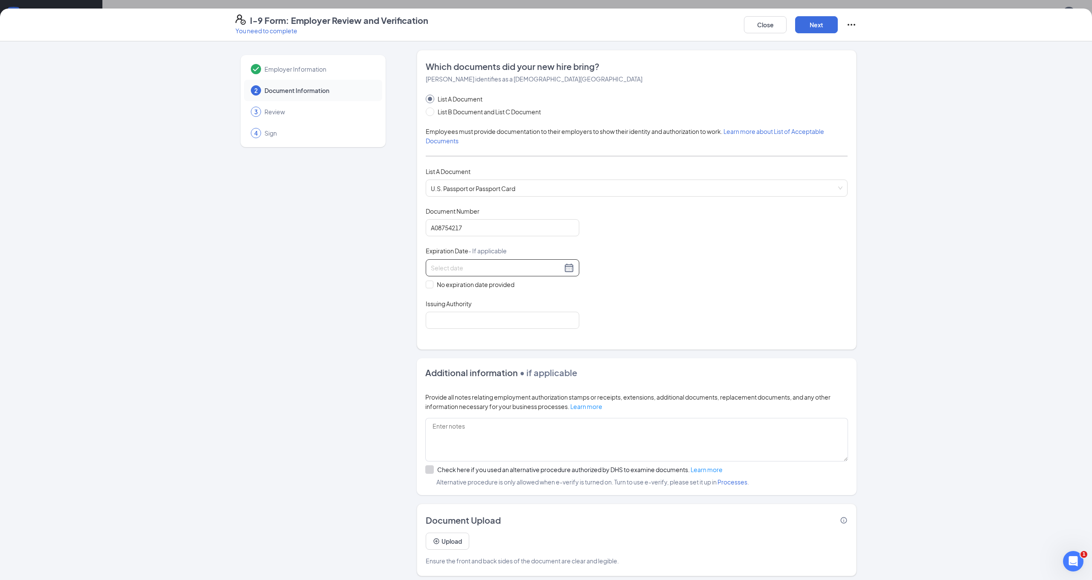
click at [572, 269] on div at bounding box center [502, 268] width 143 height 10
click at [442, 287] on span "button" at bounding box center [443, 287] width 4 height 4
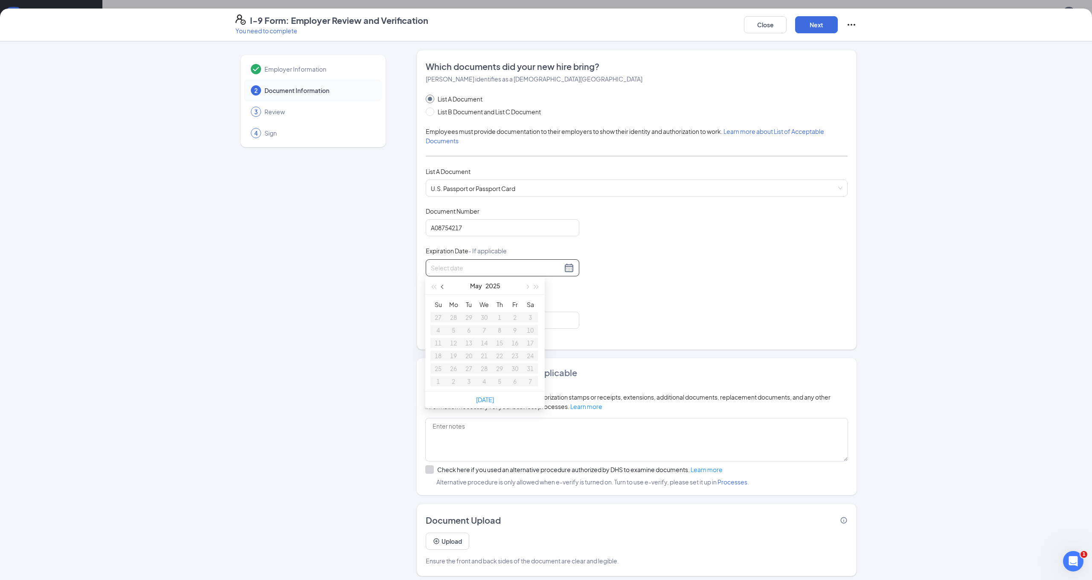
click at [442, 287] on span "button" at bounding box center [443, 287] width 4 height 4
click at [503, 356] on table "Su Mo Tu We Th Fr Sa 23 24 25 26 27 28 1 2 3 4 5 6 7 8 9 10 11 12 13 14 15 16 1…" at bounding box center [485, 343] width 108 height 90
click at [501, 355] on table "Su Mo Tu We Th Fr Sa 23 24 25 26 27 28 1 2 3 4 5 6 7 8 9 10 11 12 13 14 15 16 1…" at bounding box center [485, 343] width 108 height 90
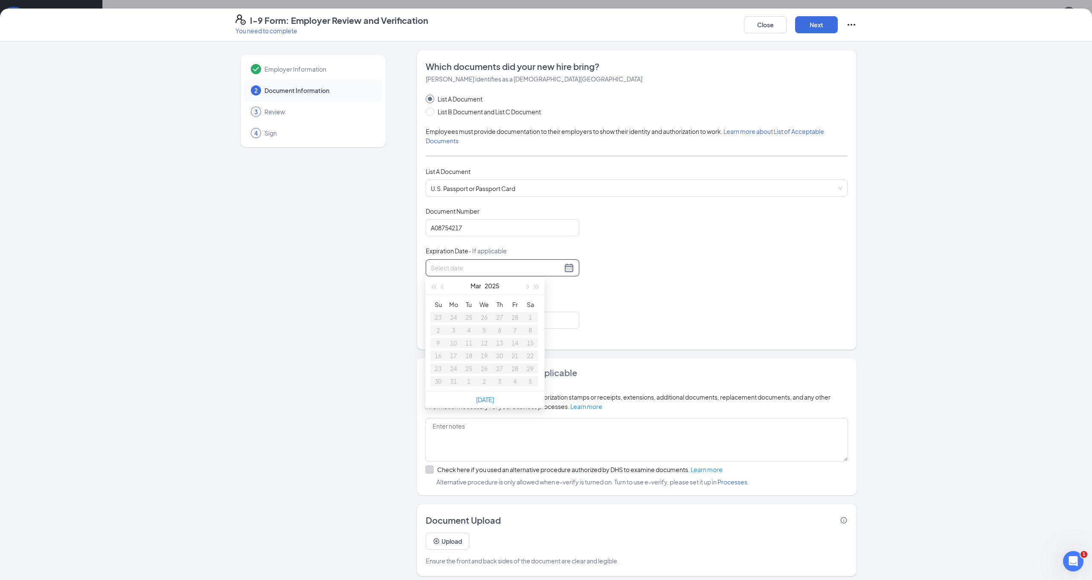
click at [524, 269] on input at bounding box center [496, 267] width 131 height 9
click at [524, 269] on button "button" at bounding box center [526, 275] width 9 height 17
type input "[DATE]"
click at [597, 307] on div "Document Title U.S. Passport or Passport Card Document Number [PASSPORT] Expira…" at bounding box center [637, 264] width 422 height 122
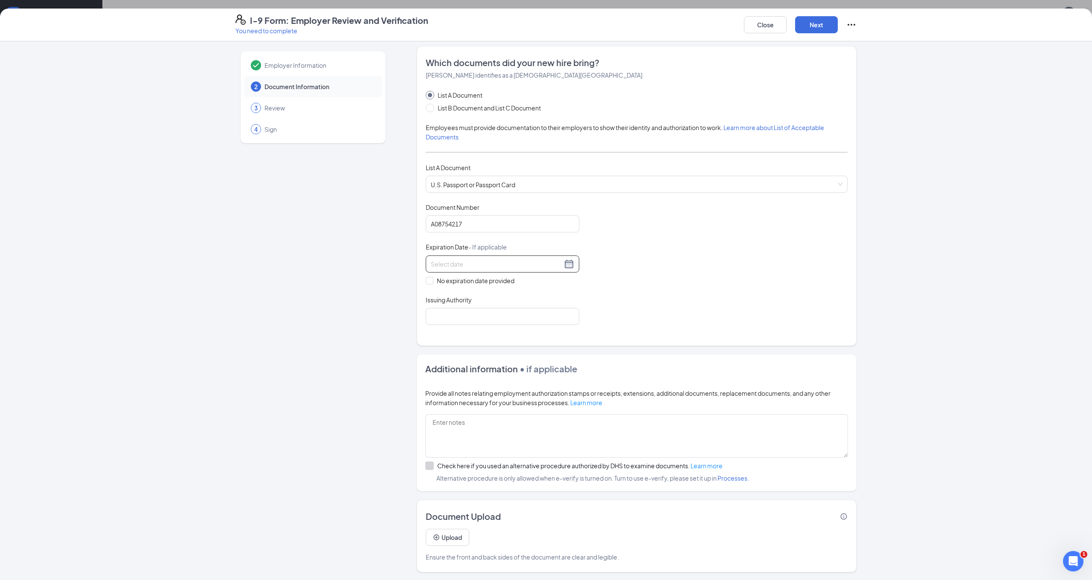
click at [570, 264] on div at bounding box center [502, 264] width 143 height 10
click at [442, 282] on button "button" at bounding box center [442, 281] width 9 height 17
type input "[DATE]"
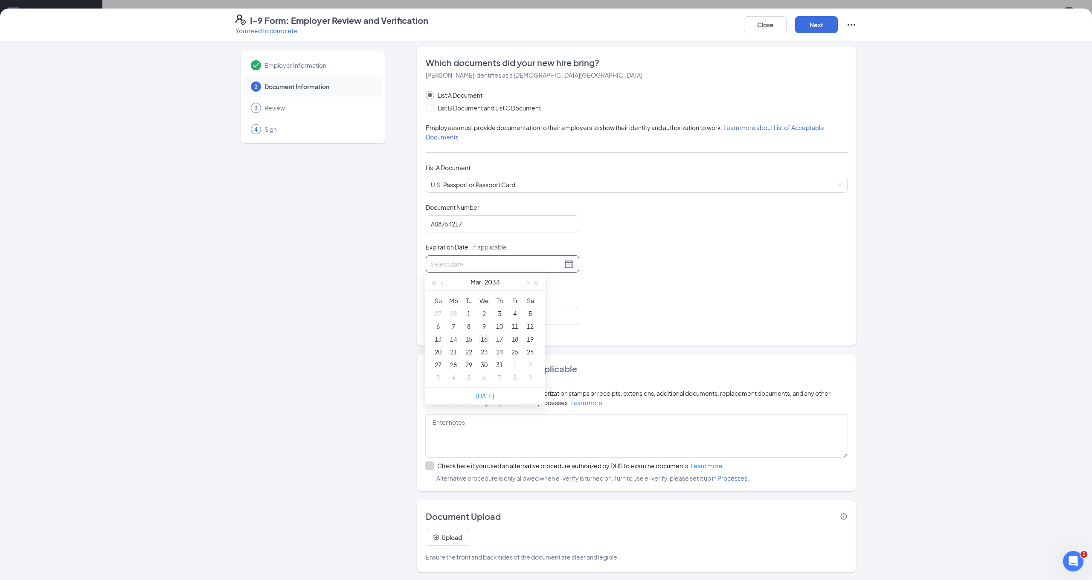
type input "[DATE]"
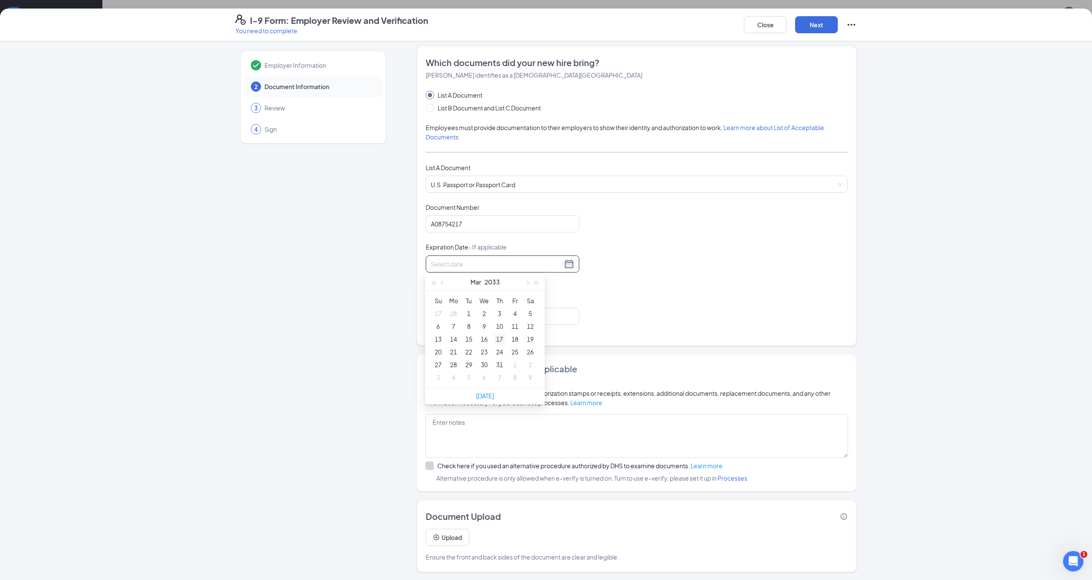
type input "[DATE]"
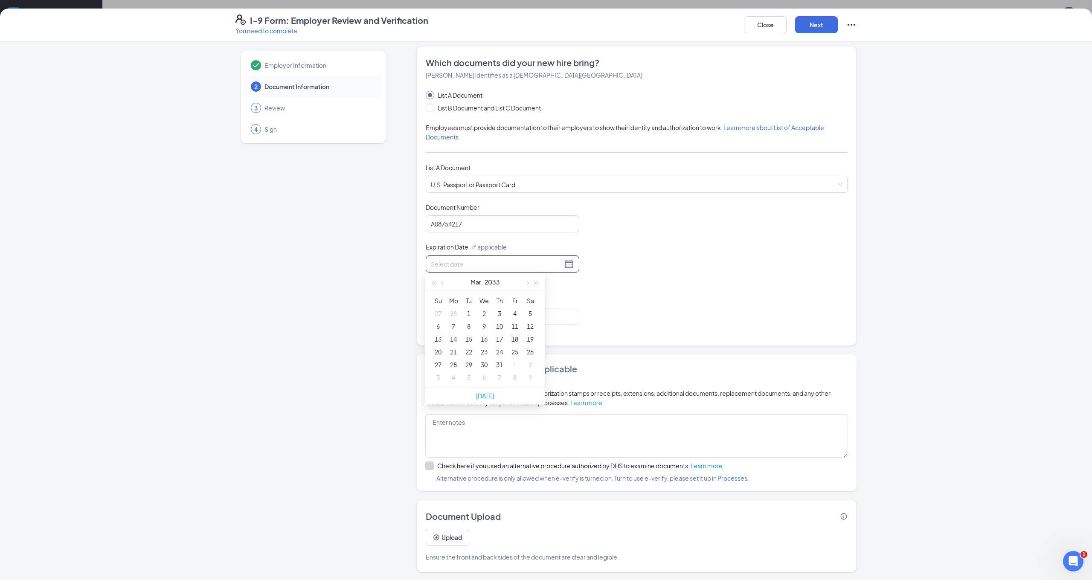
type input "[DATE]"
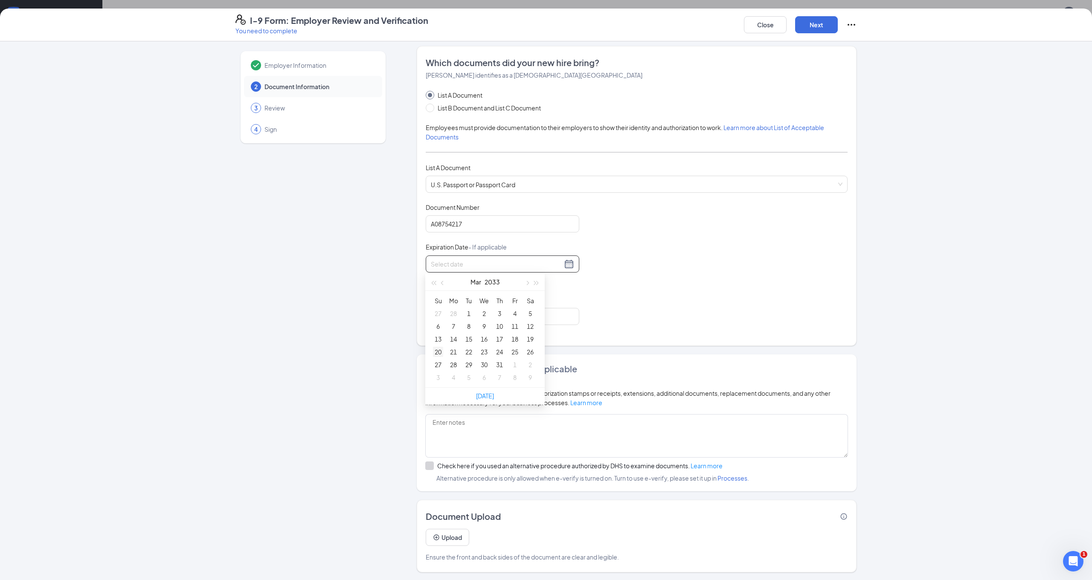
type input "[DATE]"
click at [439, 352] on div "20" at bounding box center [438, 352] width 10 height 10
click at [451, 315] on input "Issuing Authority" at bounding box center [503, 316] width 154 height 17
type input "Department of State"
click at [817, 25] on button "Next" at bounding box center [816, 24] width 43 height 17
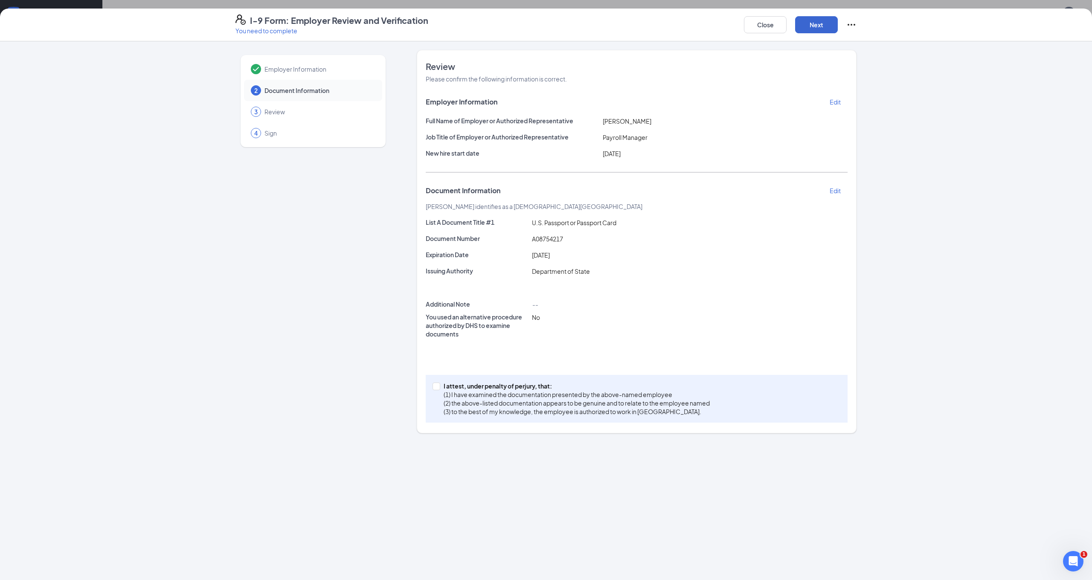
scroll to position [0, 0]
click at [817, 25] on button "Next" at bounding box center [816, 24] width 43 height 17
click at [440, 387] on span "I attest, under penalty of [PERSON_NAME], that: (1) I have examined the documen…" at bounding box center [576, 405] width 273 height 47
click at [439, 387] on input "I attest, under penalty of [PERSON_NAME], that: (1) I have examined the documen…" at bounding box center [436, 386] width 6 height 6
checkbox input "true"
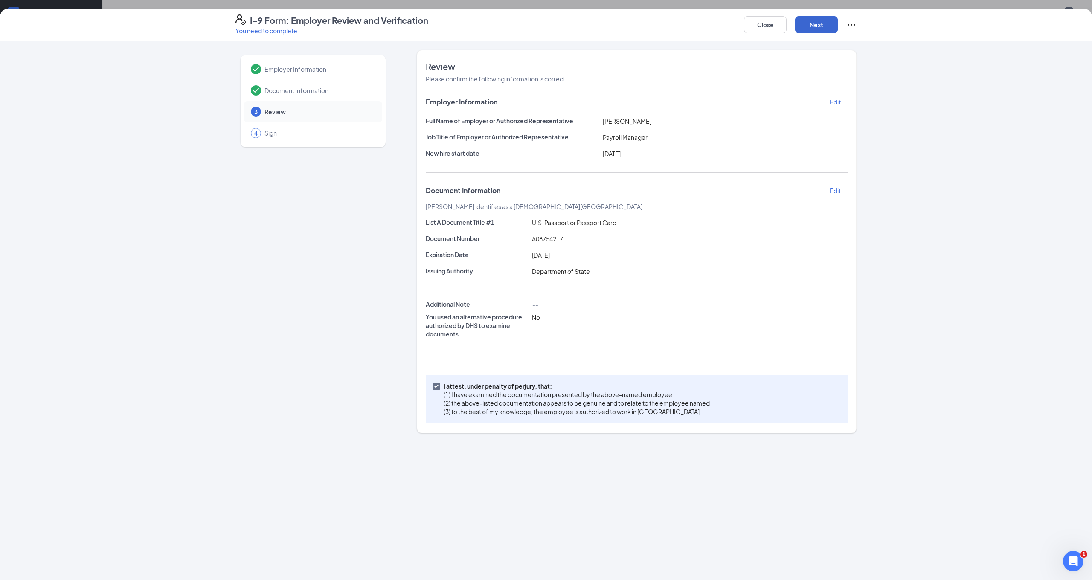
click at [814, 26] on button "Next" at bounding box center [816, 24] width 43 height 17
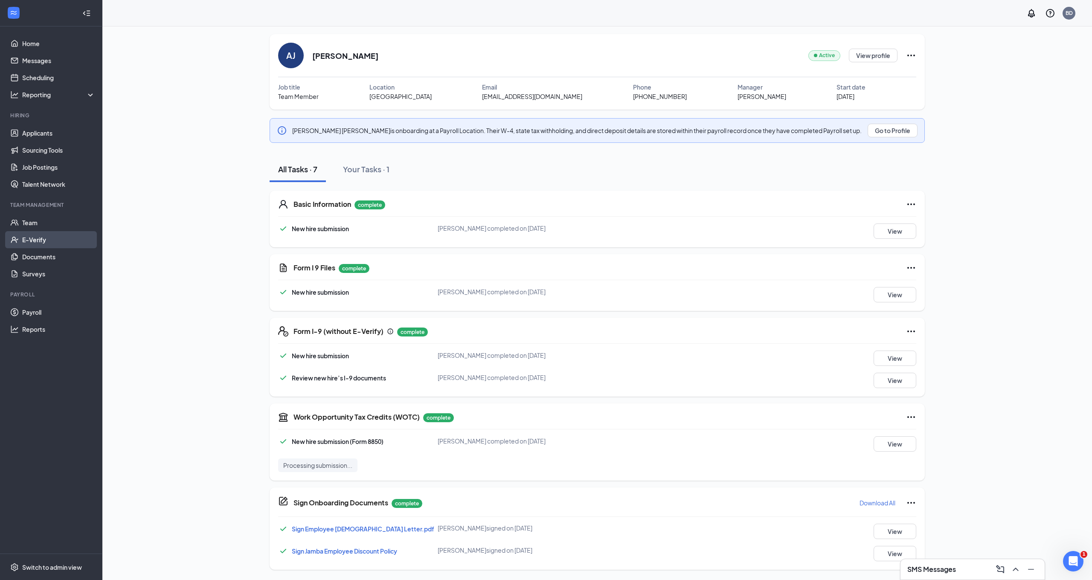
scroll to position [21, 0]
click at [293, 93] on span "Team Member" at bounding box center [298, 96] width 41 height 9
click at [900, 131] on button "Go to Profile" at bounding box center [893, 131] width 50 height 14
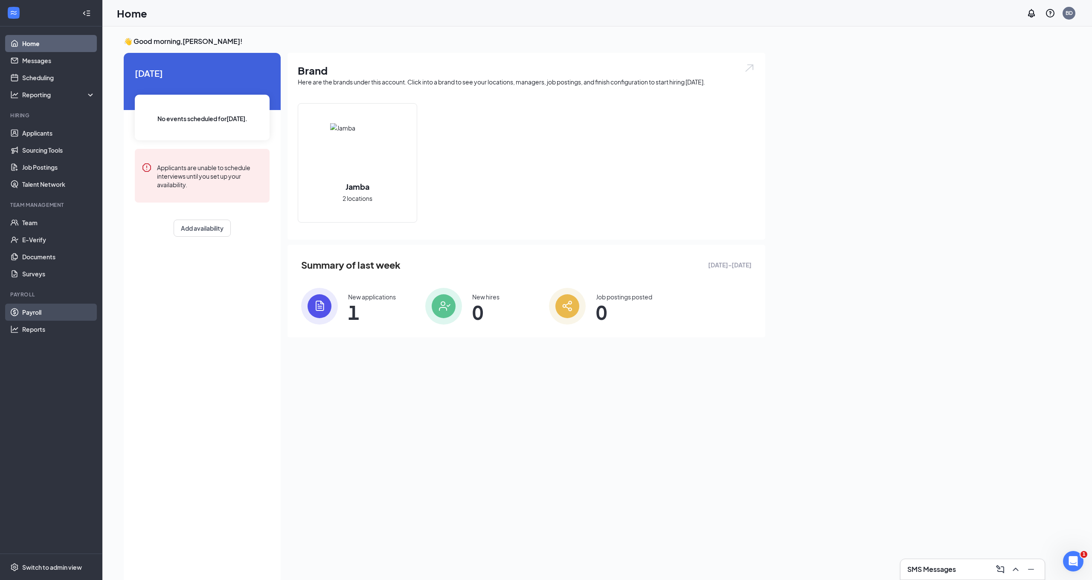
click at [38, 313] on link "Payroll" at bounding box center [58, 312] width 73 height 17
